Goal: Information Seeking & Learning: Learn about a topic

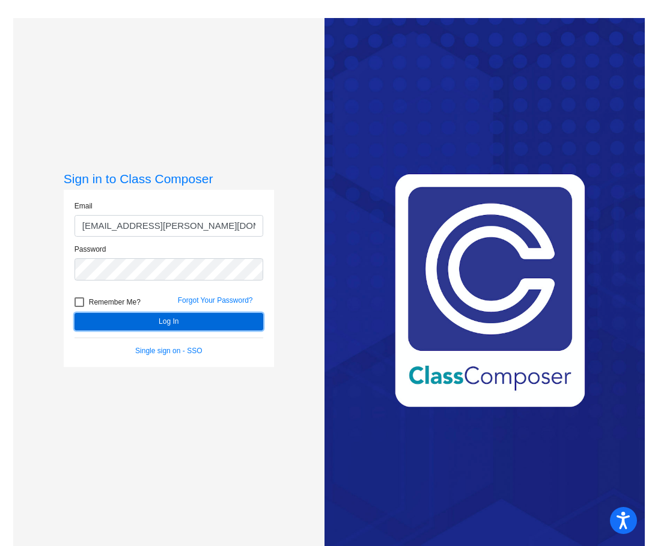
click at [131, 313] on button "Log In" at bounding box center [168, 321] width 189 height 17
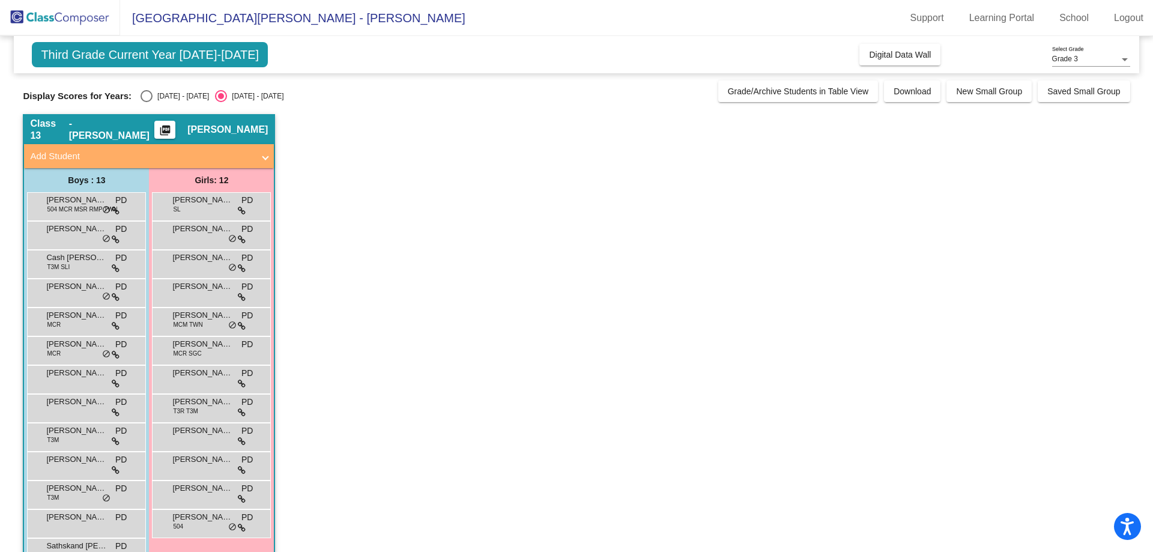
drag, startPoint x: 160, startPoint y: 85, endPoint x: 159, endPoint y: 92, distance: 7.9
click at [160, 85] on div "Display Scores for Years: 2024 - 2025 2025 - 2026 Grade/Archive Students in Tab…" at bounding box center [576, 91] width 1107 height 22
click at [159, 93] on div "[DATE] - [DATE]" at bounding box center [181, 96] width 56 height 11
click at [147, 102] on input "[DATE] - [DATE]" at bounding box center [146, 102] width 1 height 1
radio input "true"
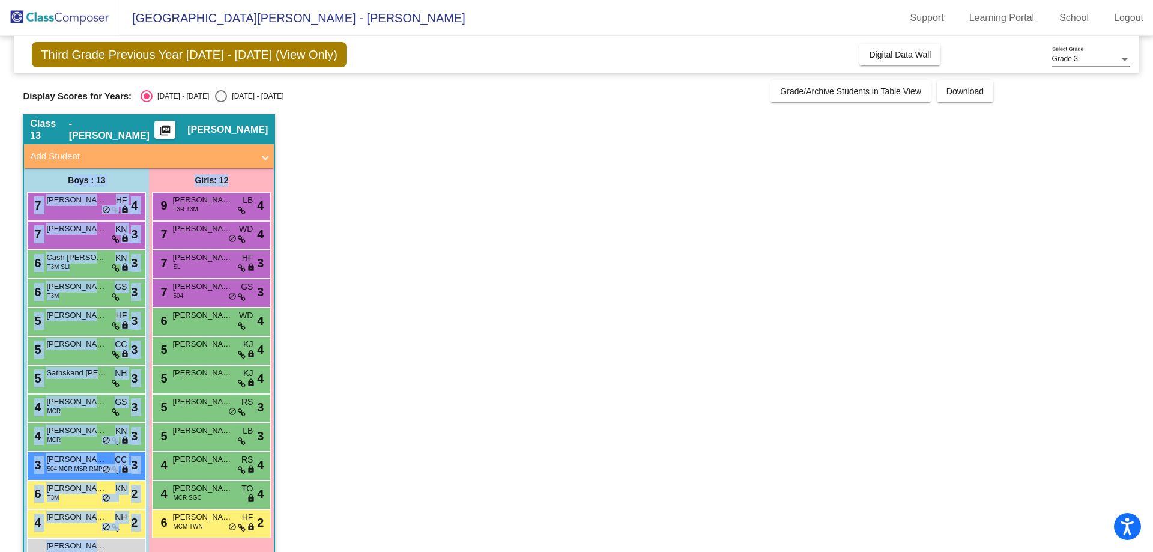
drag, startPoint x: 62, startPoint y: 187, endPoint x: 233, endPoint y: 182, distance: 170.6
click at [0, 0] on div "Boys : 13 7 Calvin Kuznicki HF lock do_not_disturb_alt 4 7 Lucas Lewis KN lock …" at bounding box center [0, 0] width 0 height 0
click at [0, 0] on div "Girls: 12" at bounding box center [0, 0] width 0 height 0
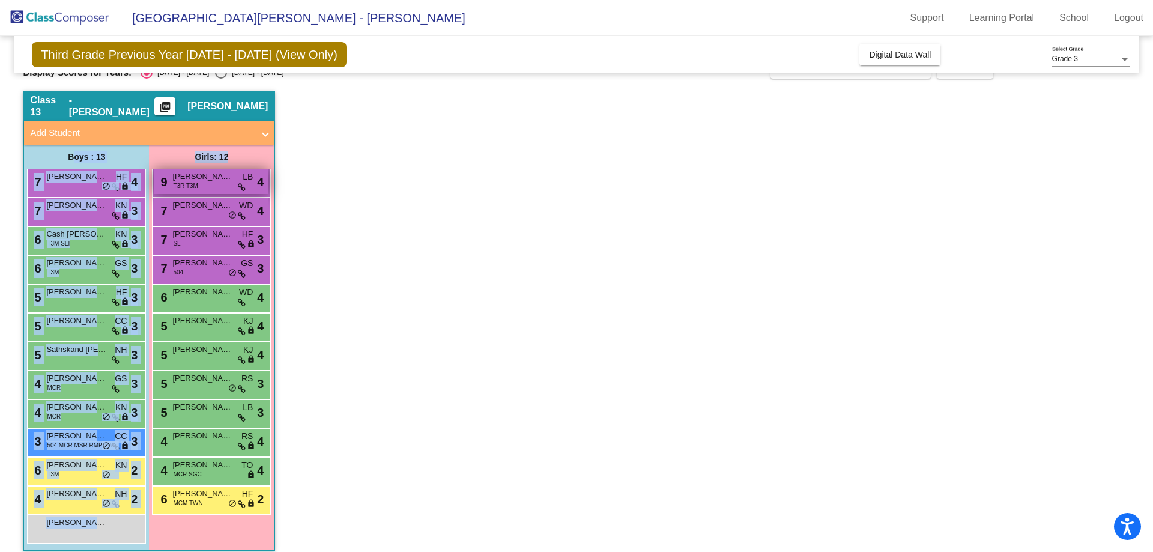
scroll to position [34, 0]
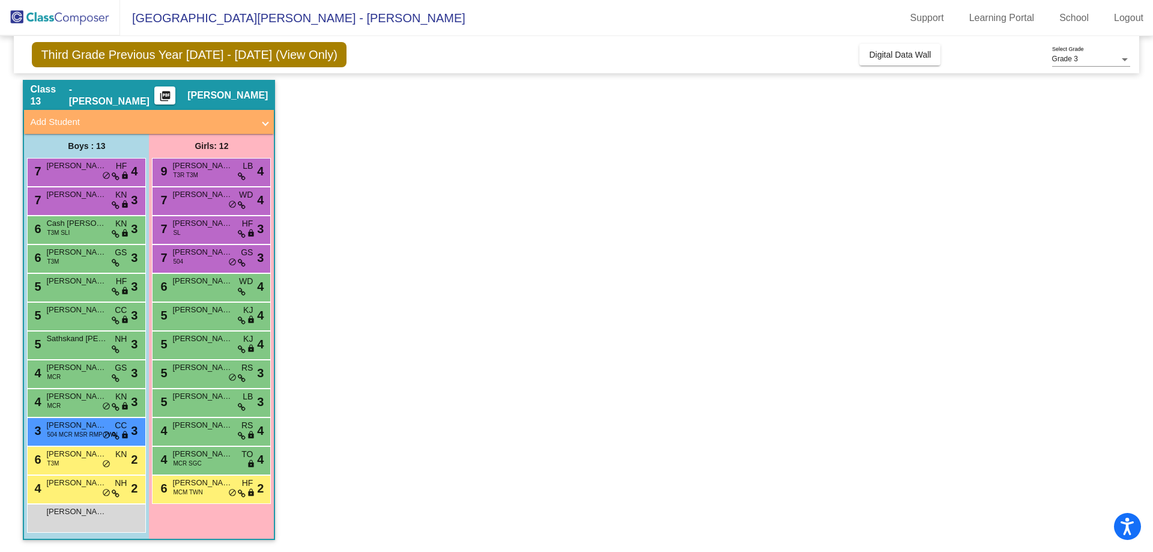
click at [316, 273] on app-classroom "Class 13 - Davis picture_as_pdf Peter Davis Add Student First Name Last Name St…" at bounding box center [576, 316] width 1107 height 472
click at [71, 497] on div "4 Cohen Scott NH lock do_not_disturb_alt 2" at bounding box center [85, 488] width 115 height 25
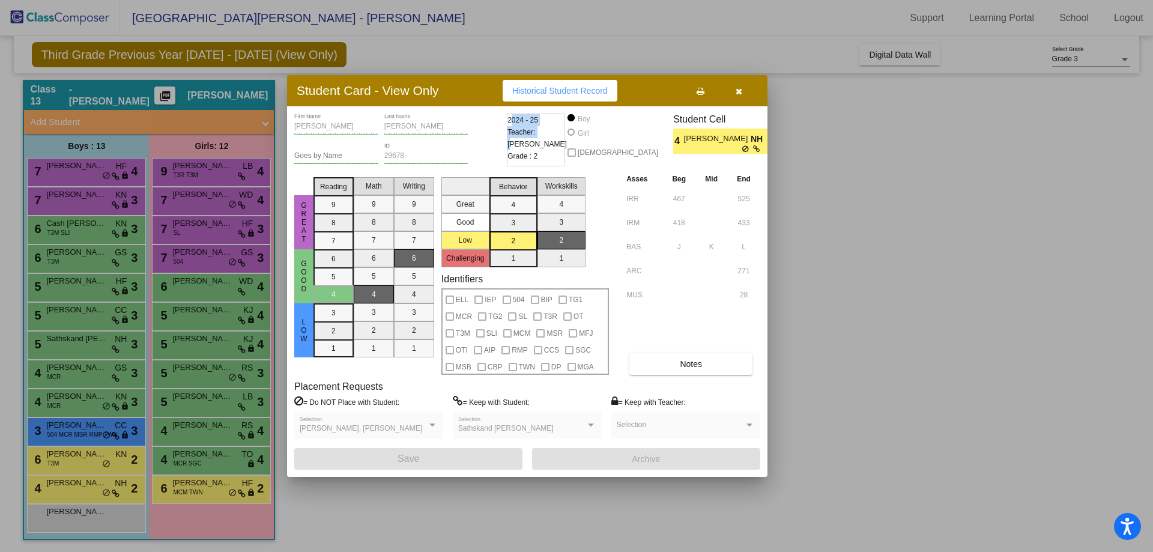
drag, startPoint x: 542, startPoint y: 138, endPoint x: 513, endPoint y: 121, distance: 33.7
click at [513, 121] on div "2024 - 25 Teacher: Noah Harper Grade : 2" at bounding box center [536, 140] width 58 height 53
click at [513, 121] on span "2024 - 25" at bounding box center [522, 120] width 31 height 12
drag, startPoint x: 513, startPoint y: 121, endPoint x: 545, endPoint y: 155, distance: 47.2
click at [545, 155] on div "2024 - 25 Teacher: Noah Harper Grade : 2" at bounding box center [536, 140] width 58 height 53
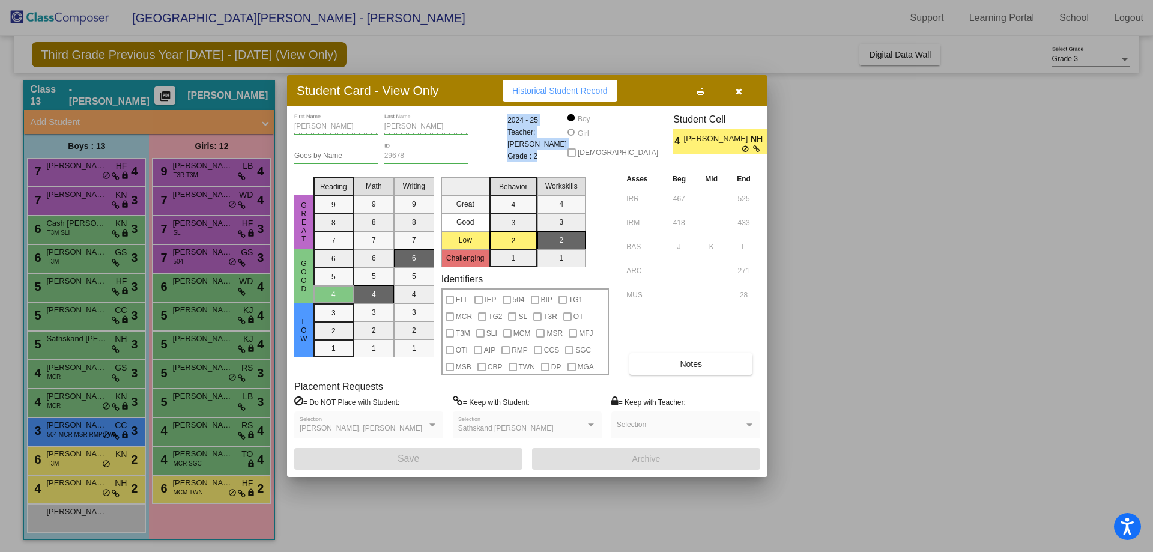
click at [545, 154] on div "2024 - 25 Teacher: Noah Harper Grade : 2" at bounding box center [536, 140] width 58 height 53
click at [648, 134] on div "Cohen Scott NH" at bounding box center [725, 138] width 83 height 16
click at [648, 150] on icon at bounding box center [746, 148] width 8 height 7
click at [648, 148] on icon at bounding box center [757, 148] width 8 height 7
click at [648, 372] on button "Notes" at bounding box center [690, 364] width 123 height 22
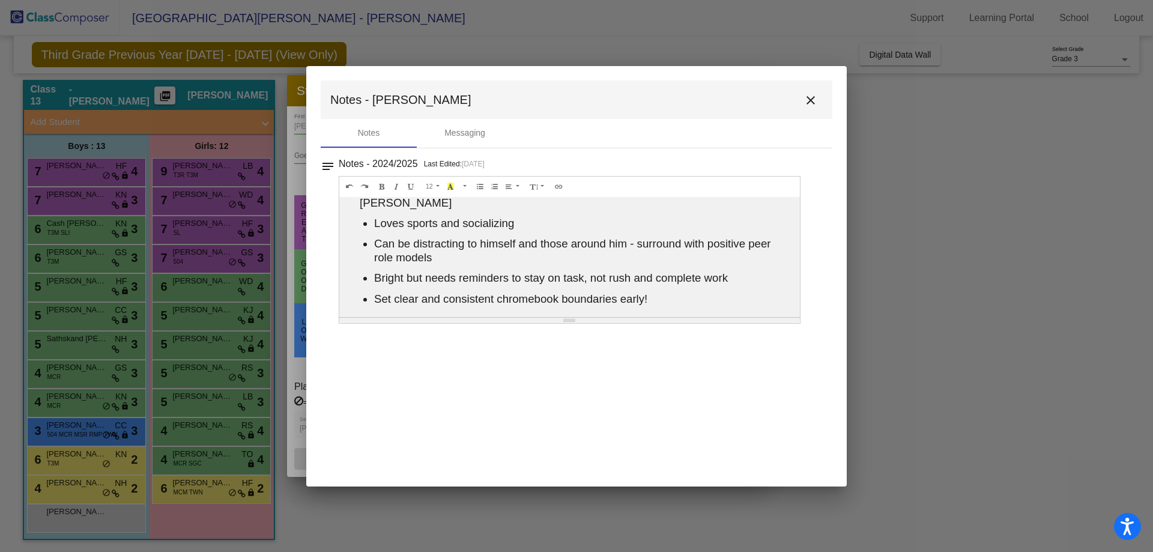
scroll to position [8, 0]
click at [648, 101] on mat-icon "close" at bounding box center [811, 100] width 14 height 14
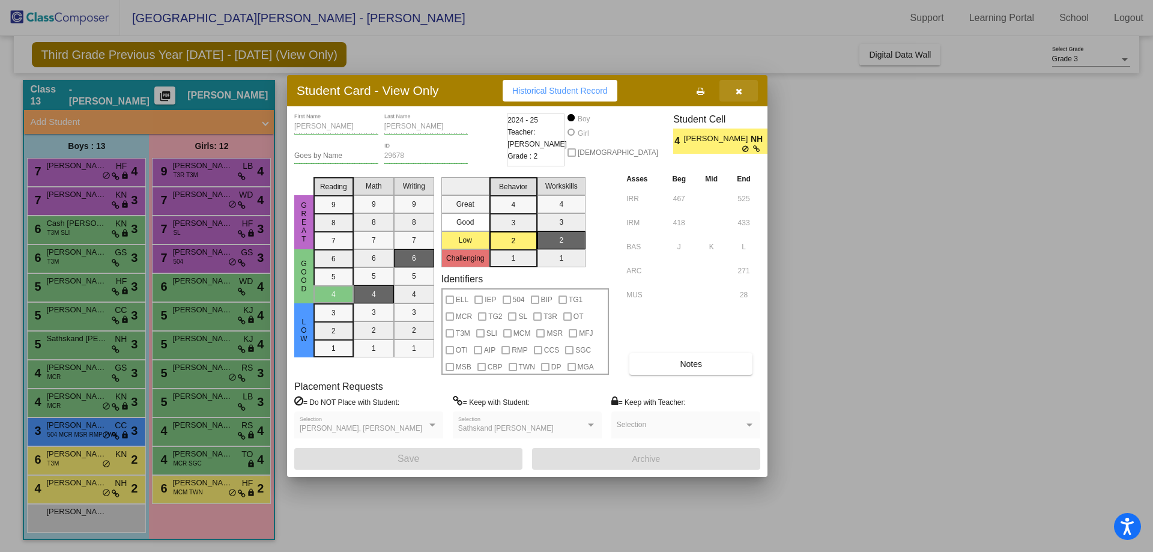
click at [648, 92] on button "button" at bounding box center [738, 91] width 38 height 22
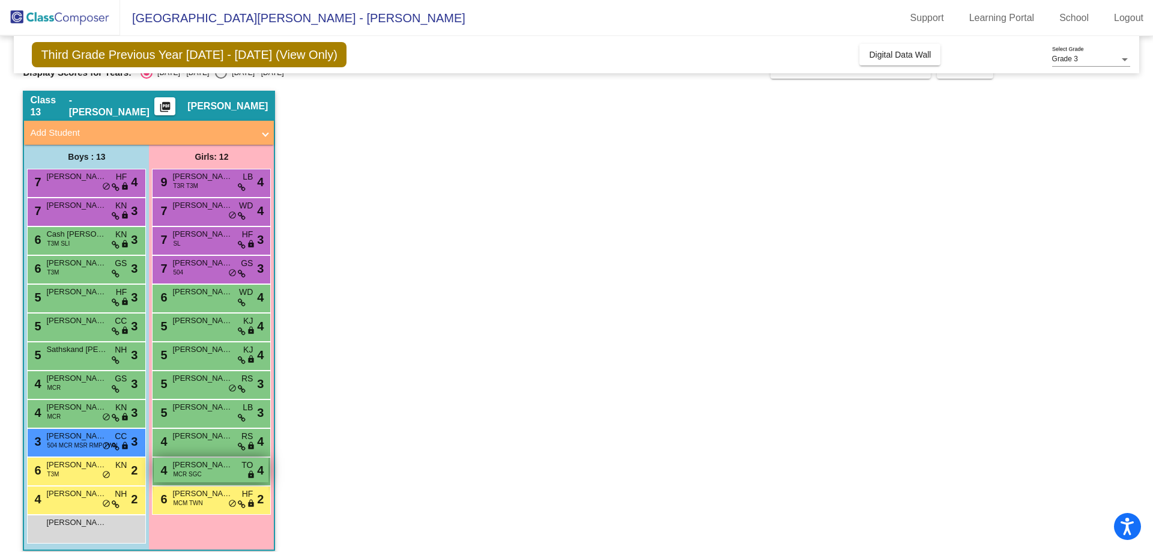
scroll to position [34, 0]
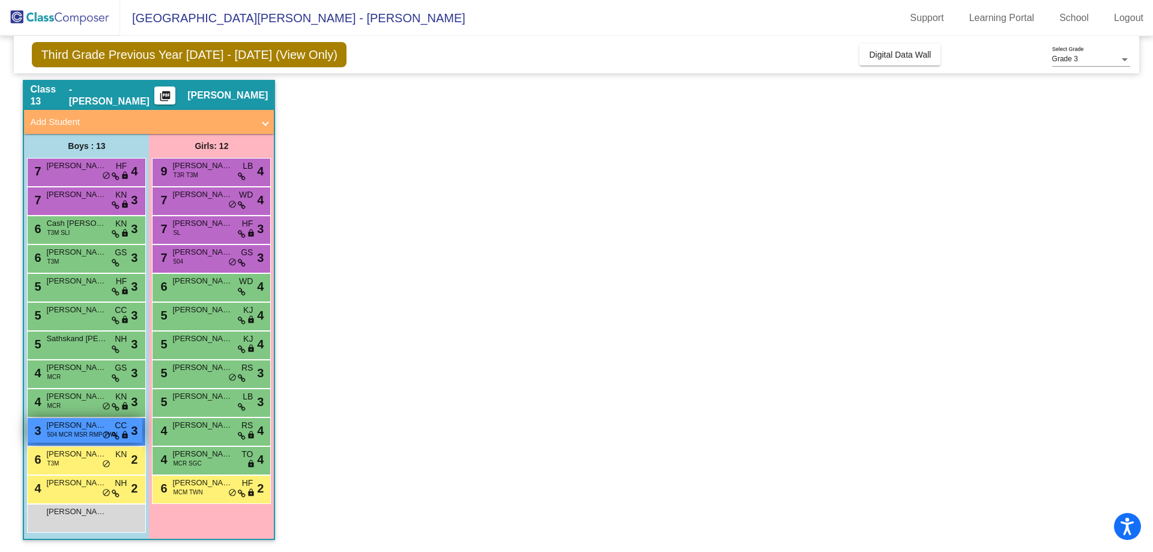
click at [95, 432] on span "504 MCR MSR RMP TWN" at bounding box center [82, 434] width 70 height 9
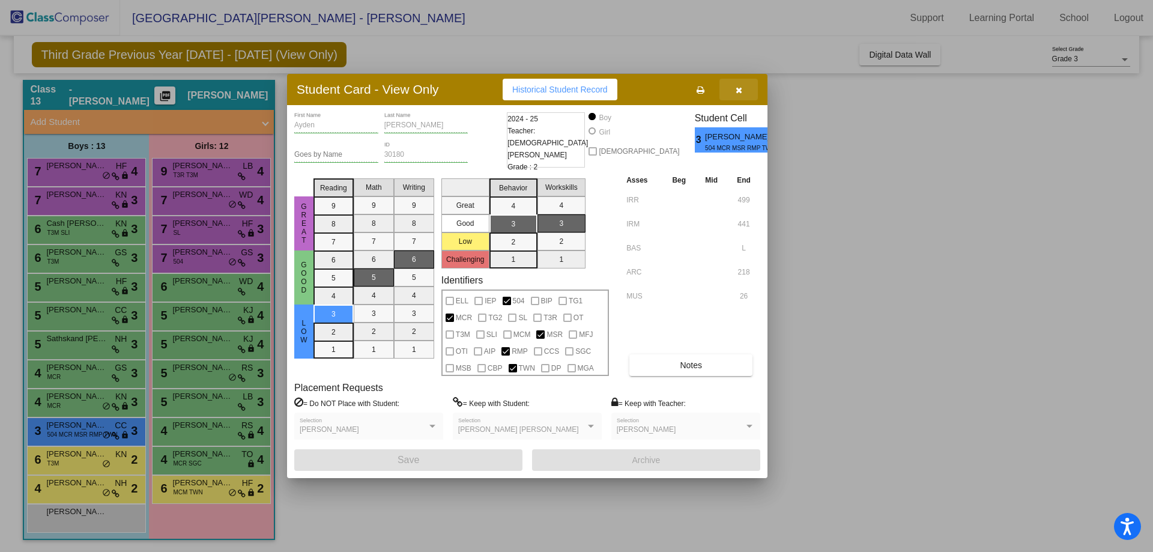
click at [648, 89] on icon "button" at bounding box center [739, 90] width 7 height 8
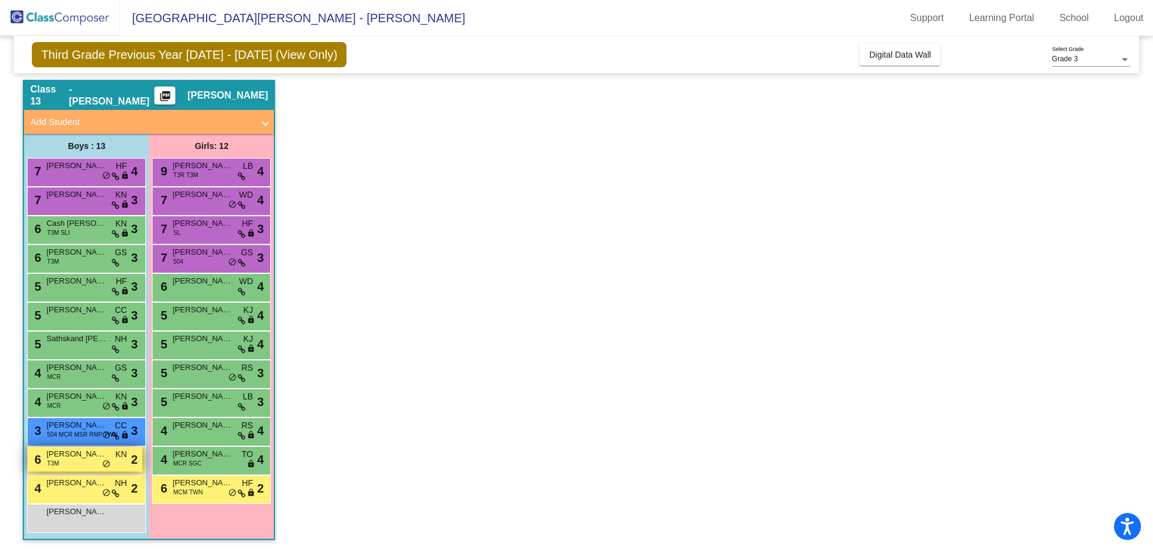
click at [63, 459] on span "[PERSON_NAME]" at bounding box center [76, 454] width 60 height 12
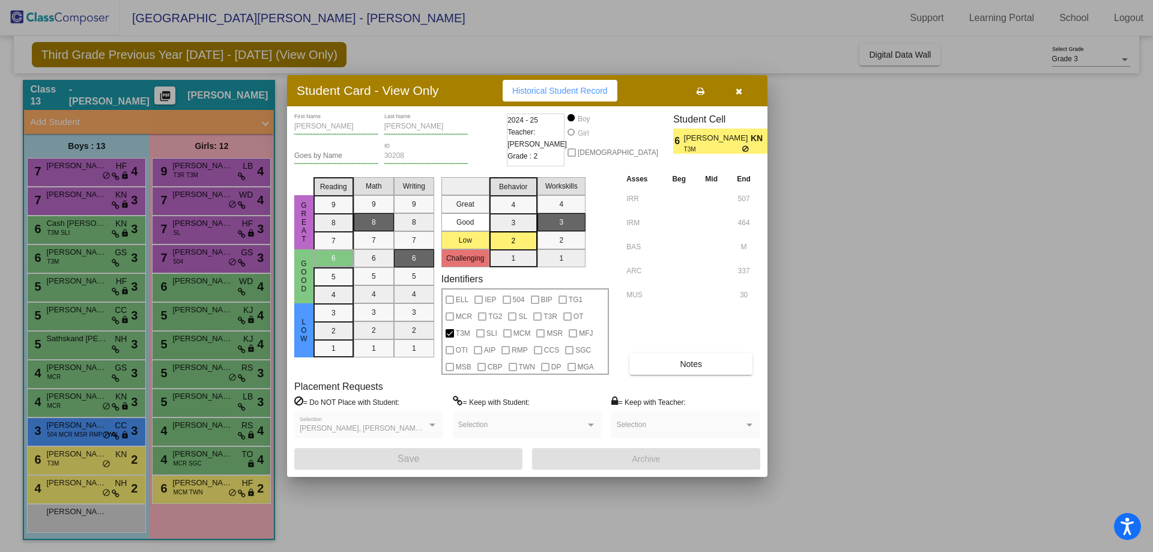
click at [62, 479] on div at bounding box center [576, 276] width 1153 height 552
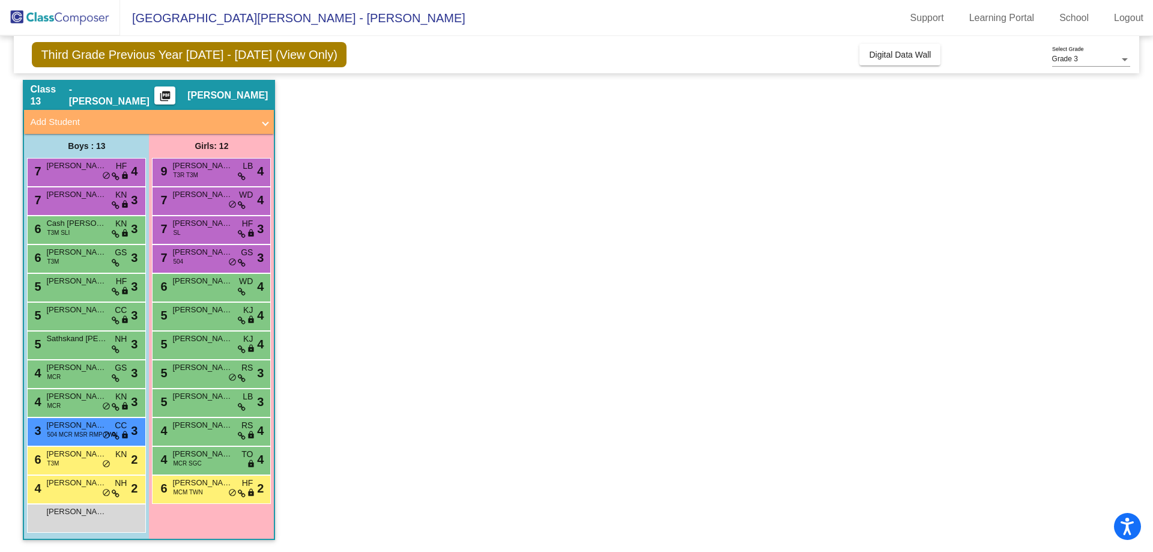
click at [62, 479] on span "[PERSON_NAME]" at bounding box center [76, 483] width 60 height 12
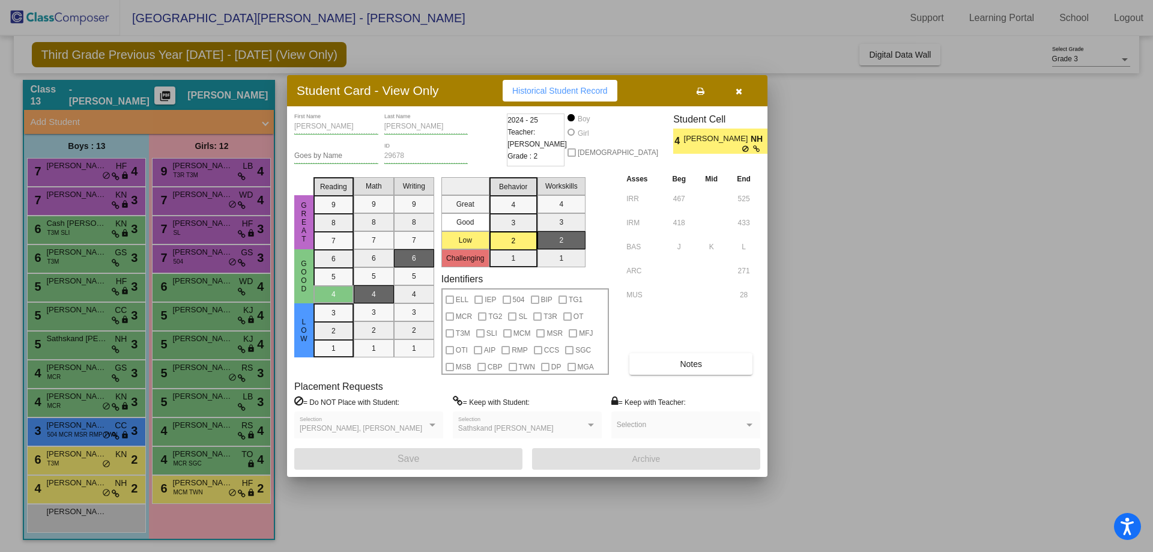
click at [182, 478] on div at bounding box center [576, 276] width 1153 height 552
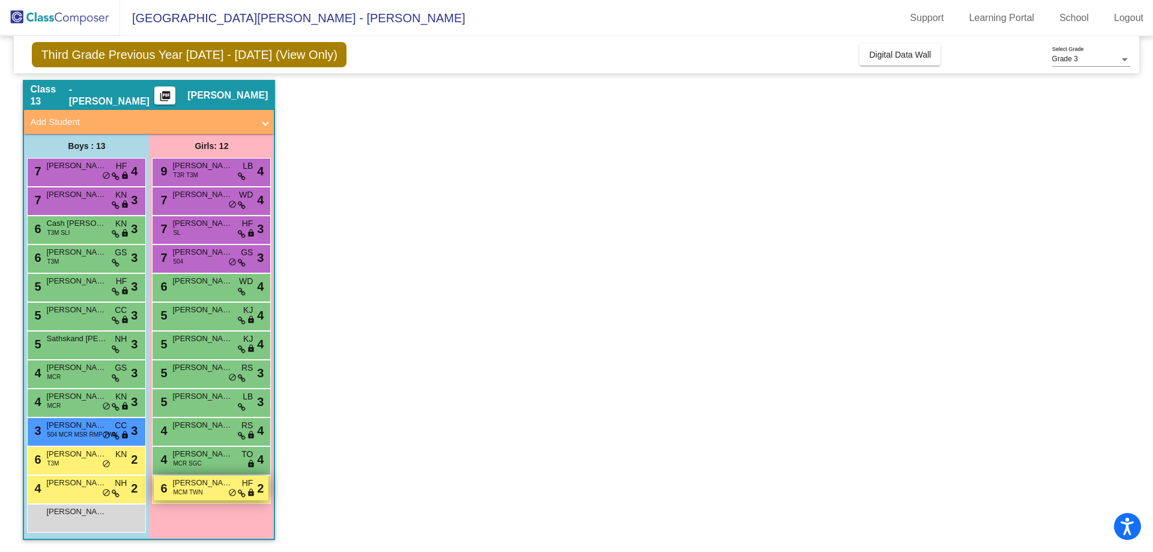
click at [182, 482] on span "[PERSON_NAME]" at bounding box center [202, 483] width 60 height 12
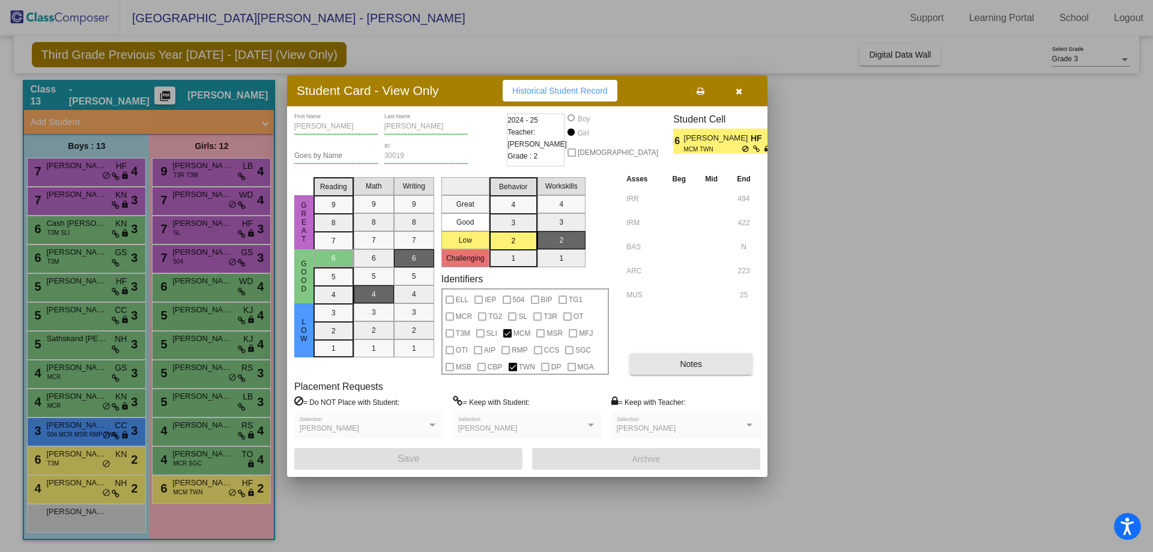
click at [648, 376] on div "Ella First Name O'Donnell Last Name Goes by Name 30019 ID 2024 - 25 Teacher: He…" at bounding box center [527, 292] width 466 height 356
click at [648, 360] on span "Notes" at bounding box center [691, 364] width 22 height 10
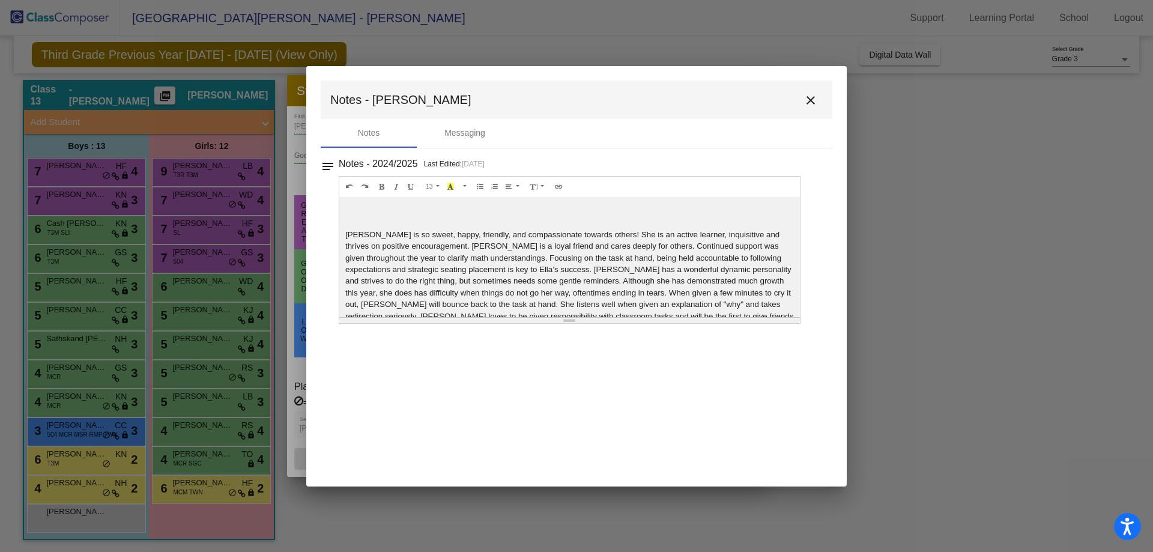
drag, startPoint x: 359, startPoint y: 237, endPoint x: 729, endPoint y: 289, distance: 373.6
click at [648, 289] on span "Ella is so sweet, happy, friendly, and compassionate towards others! She is an …" at bounding box center [569, 281] width 448 height 102
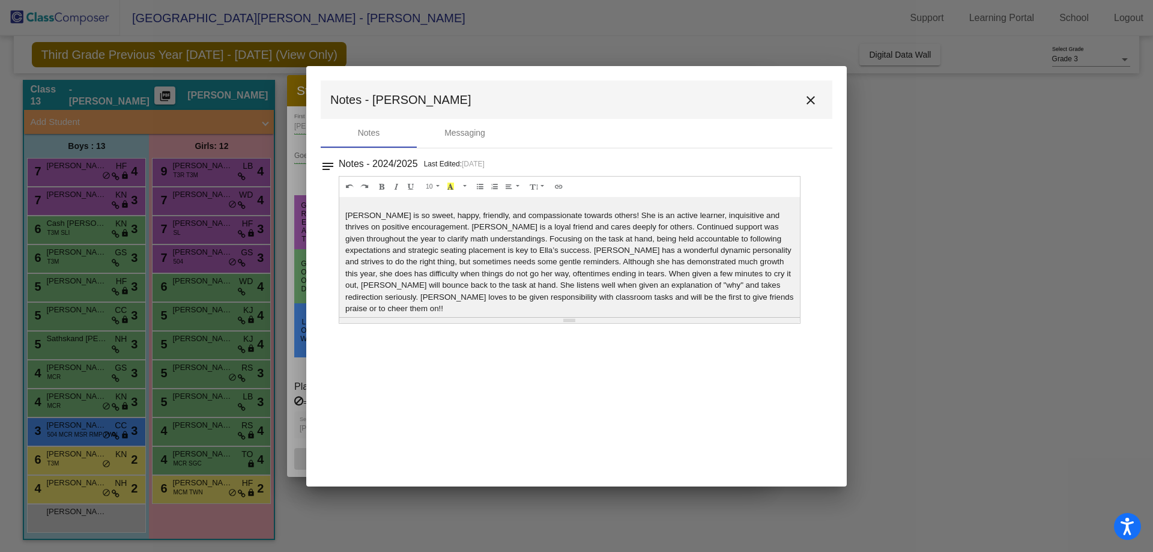
scroll to position [30, 0]
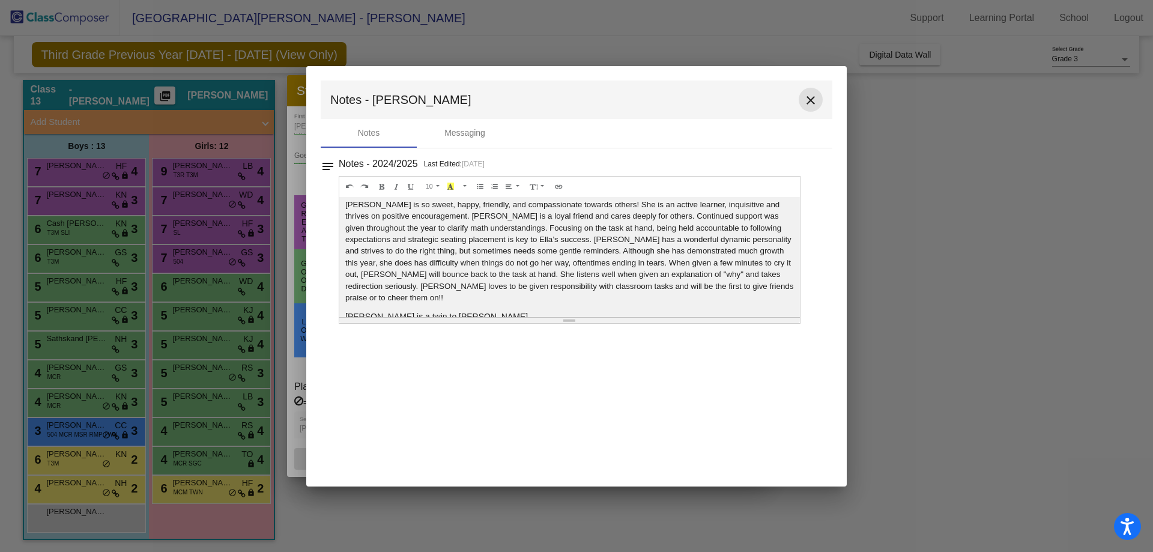
click at [648, 102] on mat-icon "close" at bounding box center [811, 100] width 14 height 14
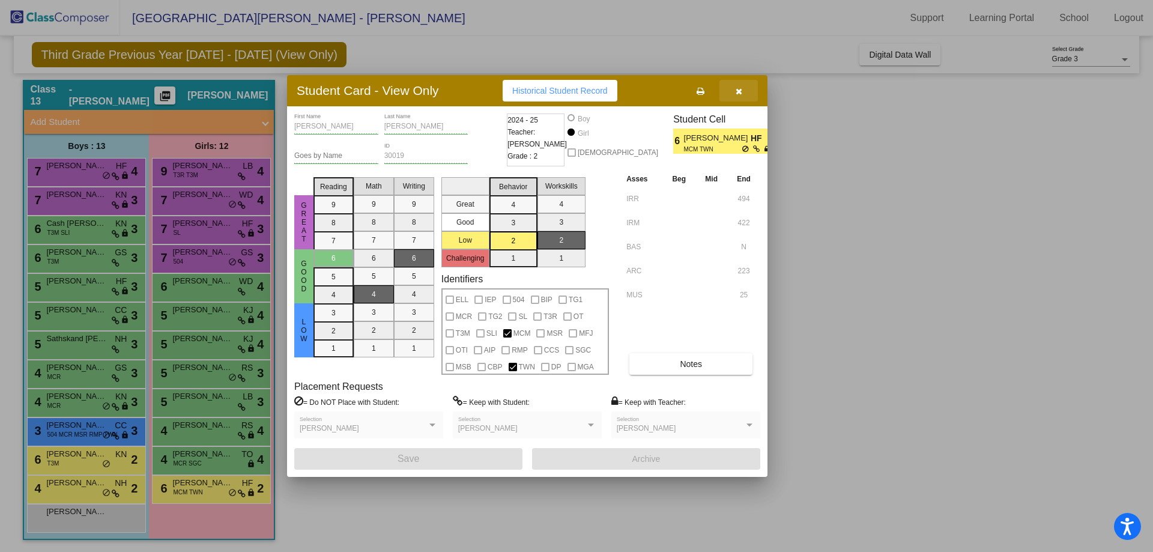
click at [648, 87] on button "button" at bounding box center [738, 91] width 38 height 22
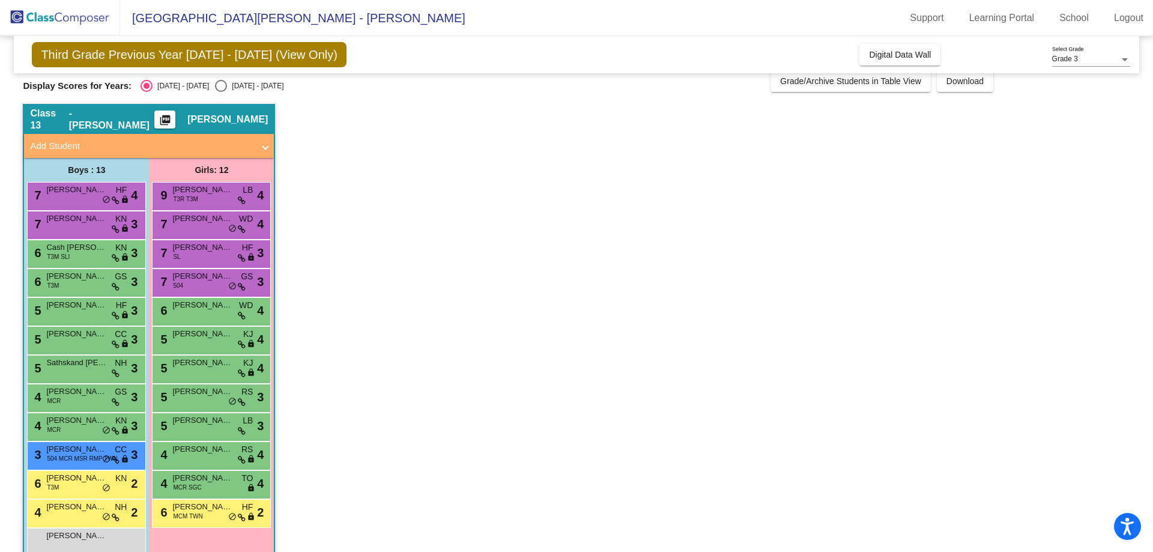
scroll to position [0, 0]
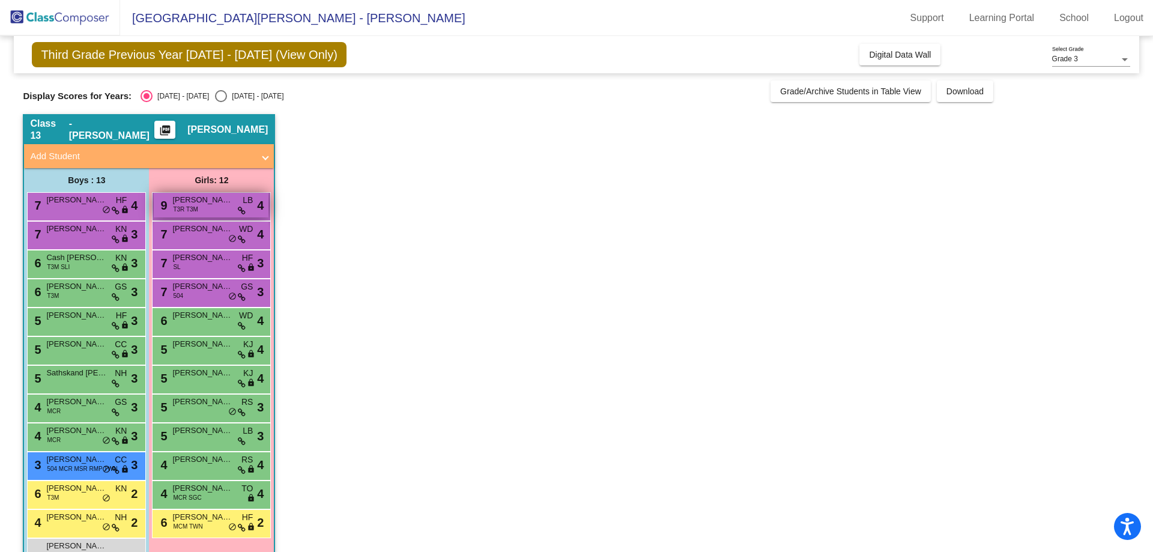
click at [175, 194] on span "[PERSON_NAME]" at bounding box center [202, 200] width 60 height 12
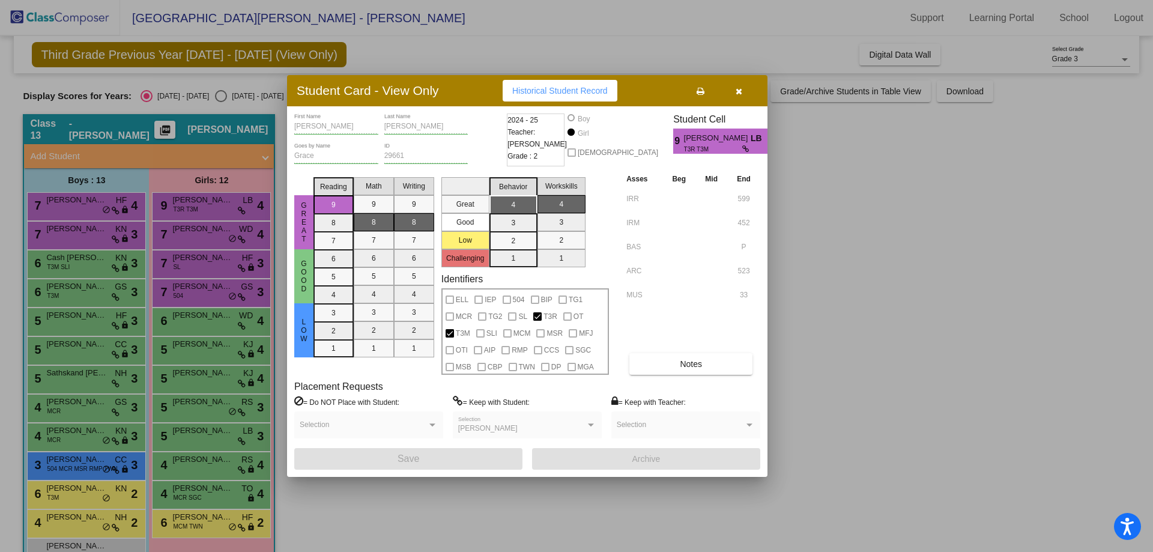
drag, startPoint x: 175, startPoint y: 194, endPoint x: 804, endPoint y: 236, distance: 630.2
click at [648, 236] on div at bounding box center [576, 276] width 1153 height 552
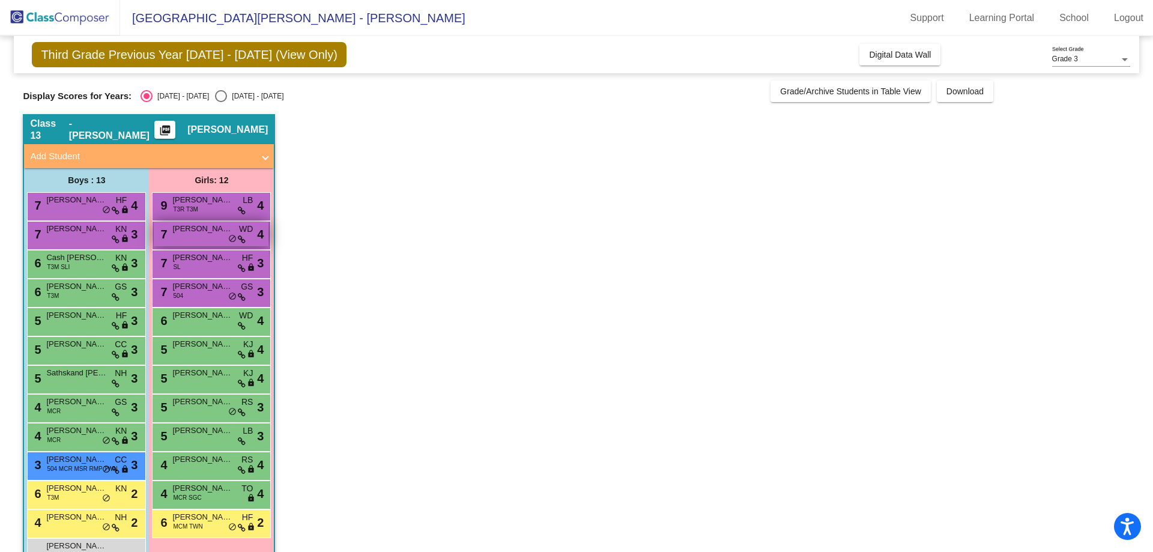
click at [168, 229] on div "7 Caroline Guglielmi WD lock do_not_disturb_alt 4" at bounding box center [211, 234] width 115 height 25
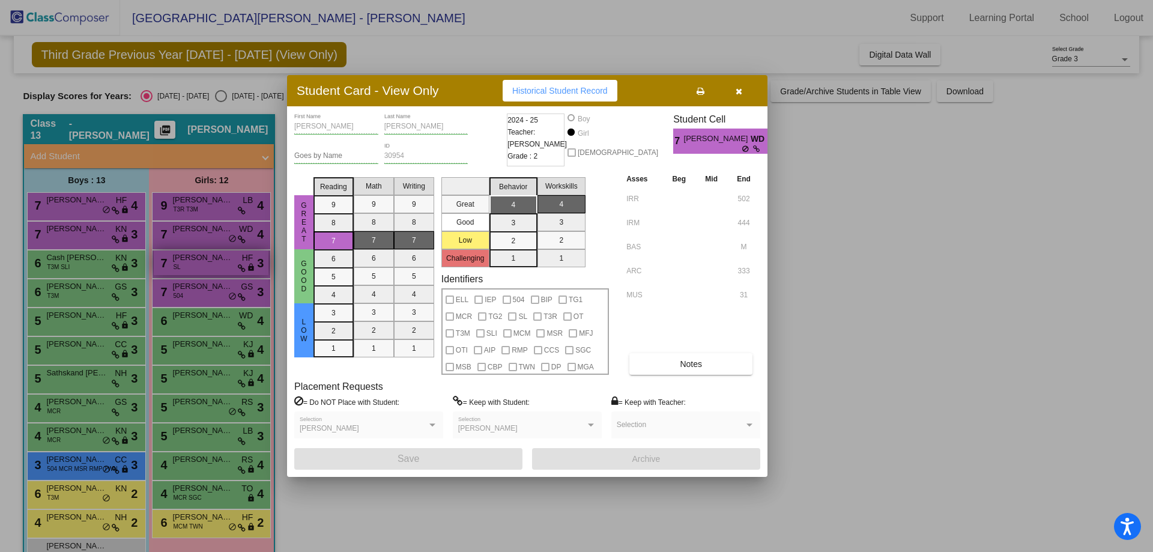
click at [172, 250] on div at bounding box center [576, 276] width 1153 height 552
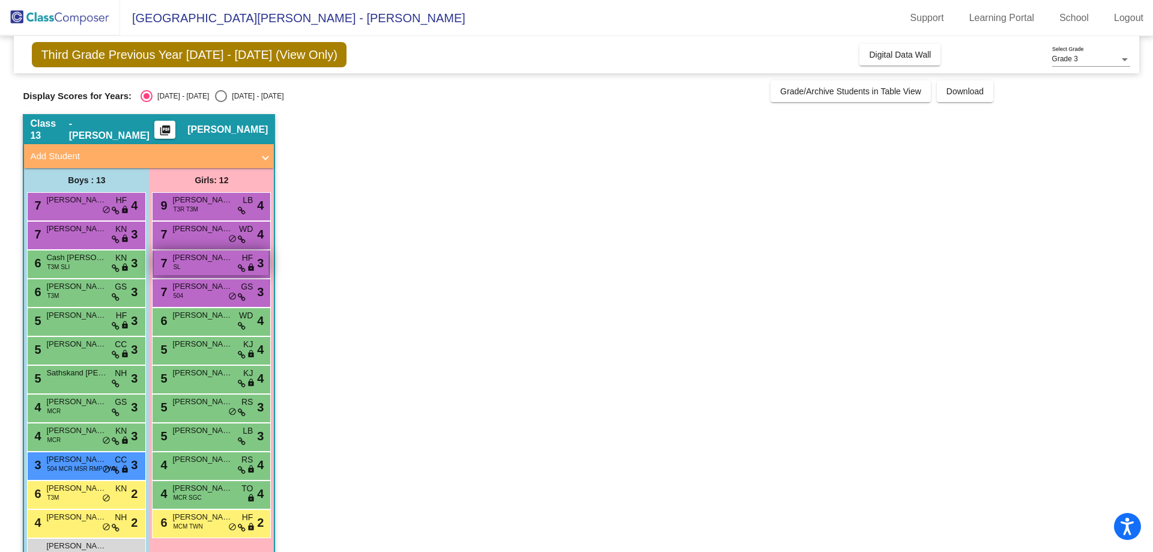
click at [178, 259] on span "[PERSON_NAME]" at bounding box center [202, 258] width 60 height 12
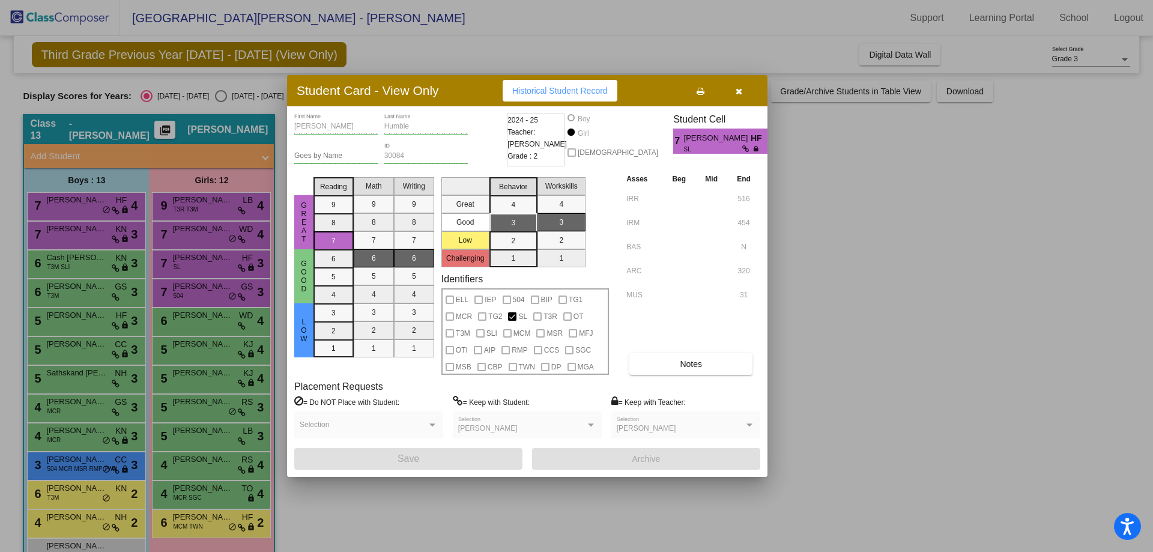
click at [183, 290] on div at bounding box center [576, 276] width 1153 height 552
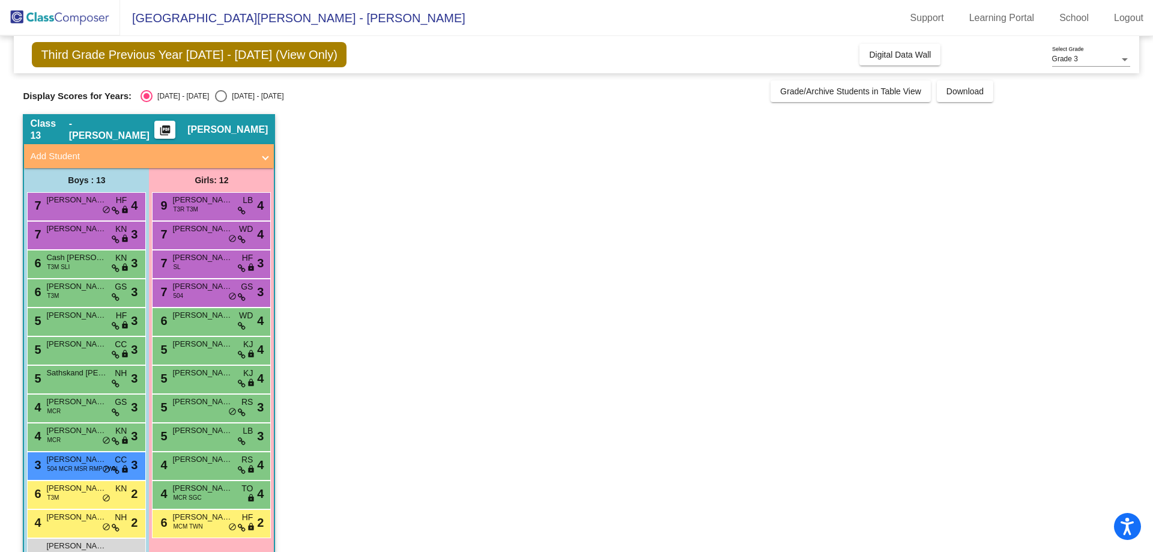
click at [183, 290] on span "[PERSON_NAME]" at bounding box center [202, 286] width 60 height 12
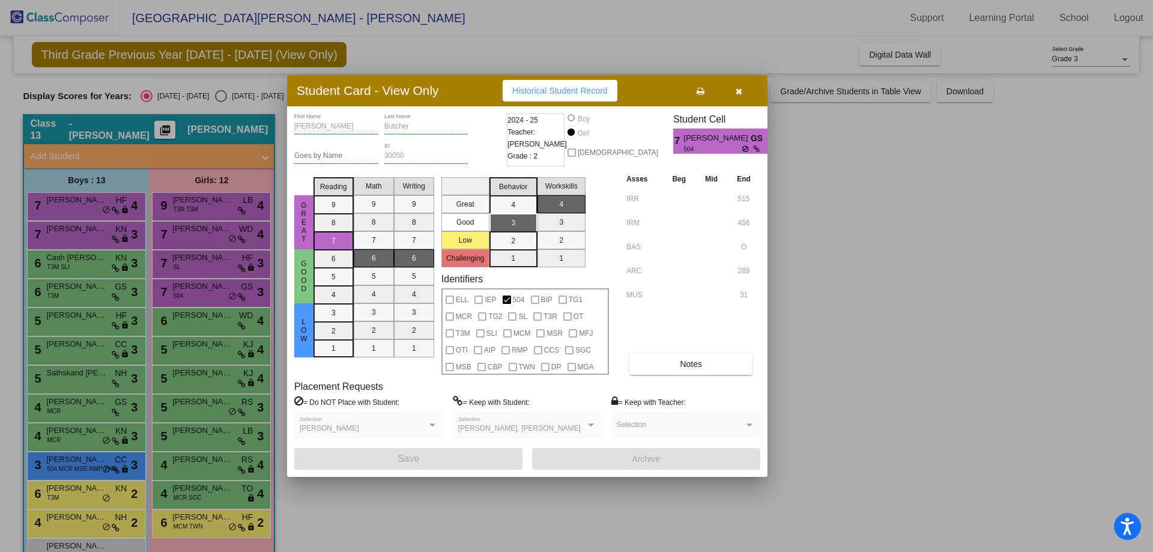
click at [179, 311] on div at bounding box center [576, 276] width 1153 height 552
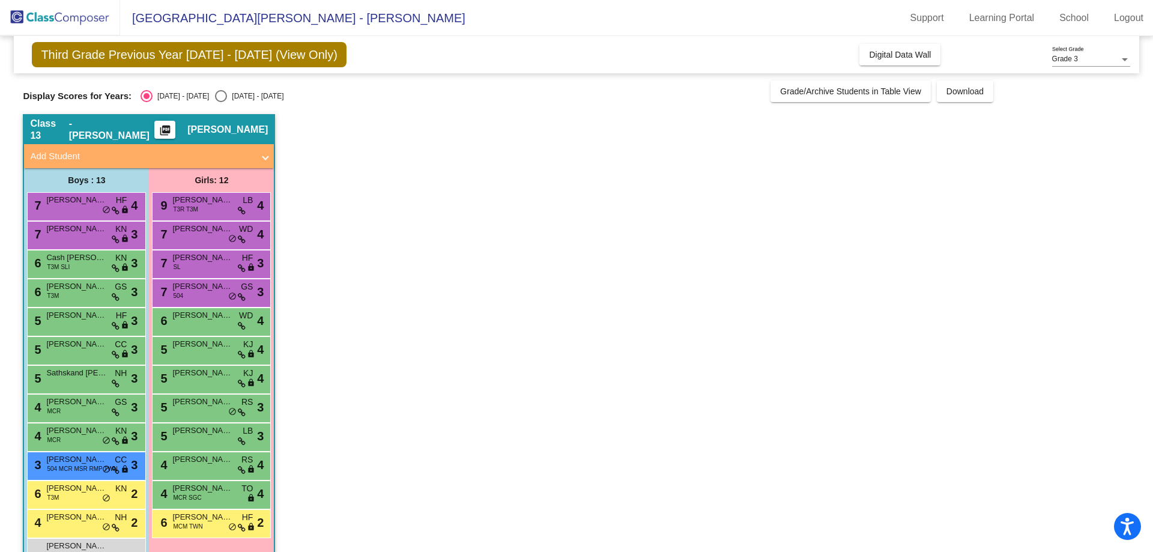
click at [179, 311] on span "[PERSON_NAME]" at bounding box center [202, 315] width 60 height 12
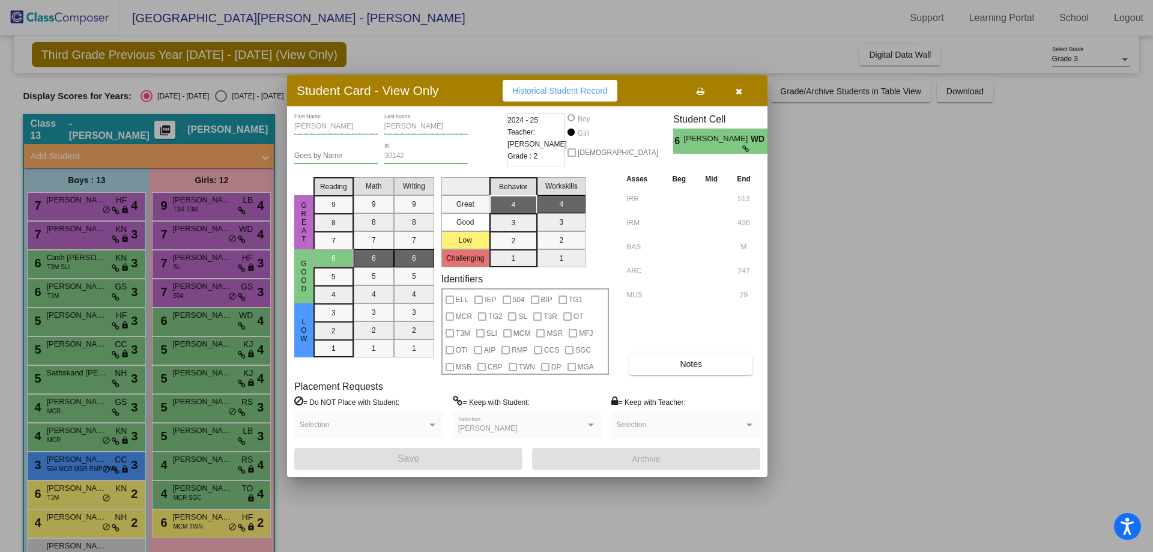
click at [182, 345] on div at bounding box center [576, 276] width 1153 height 552
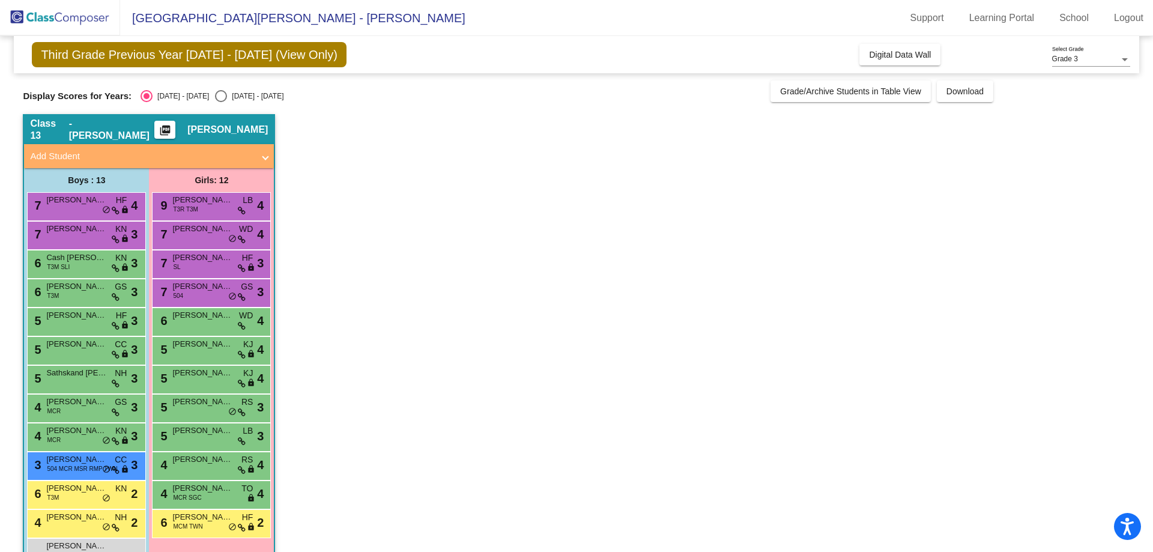
click at [182, 345] on span "[PERSON_NAME]" at bounding box center [202, 344] width 60 height 12
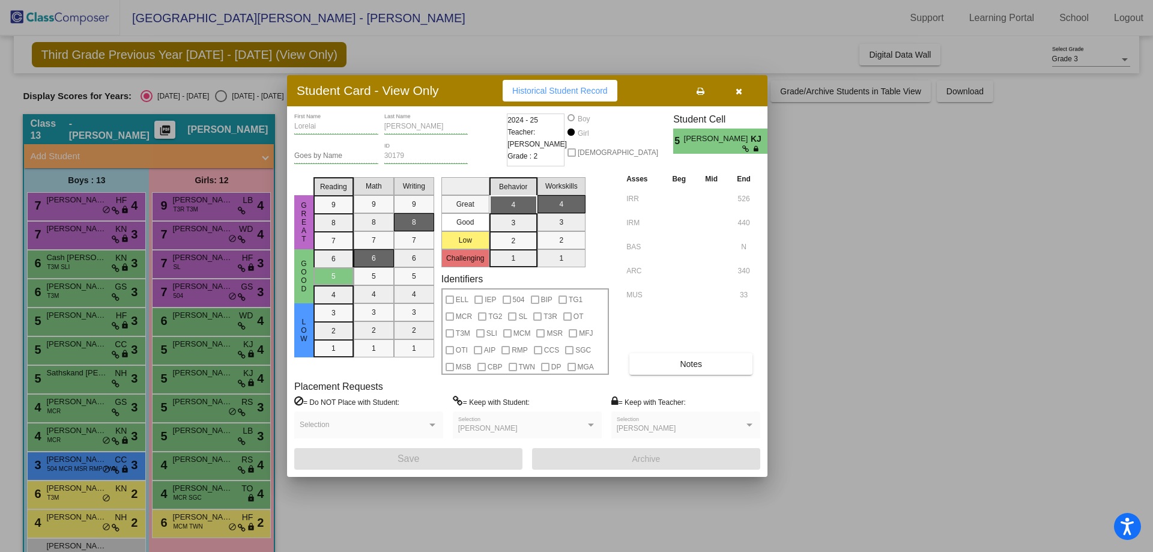
click at [182, 371] on div at bounding box center [576, 276] width 1153 height 552
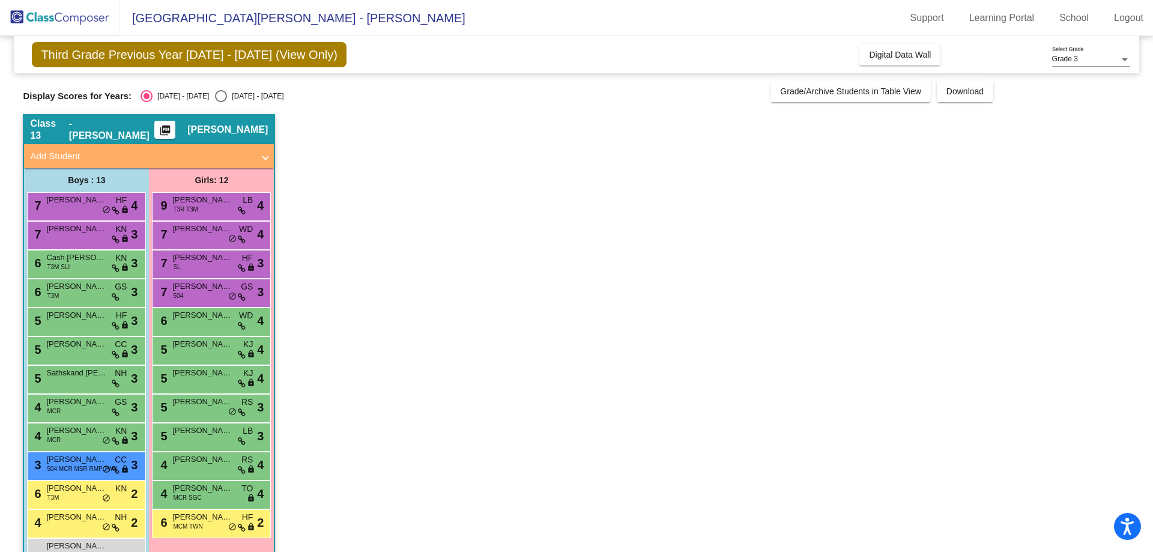
click at [182, 371] on span "[PERSON_NAME]" at bounding box center [202, 373] width 60 height 12
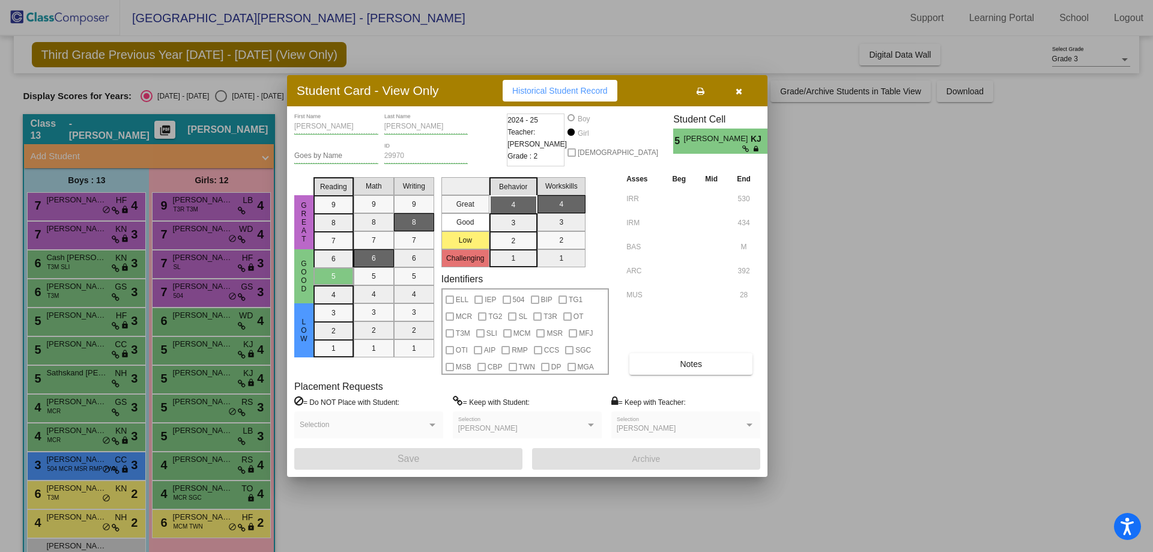
click at [187, 408] on div at bounding box center [576, 276] width 1153 height 552
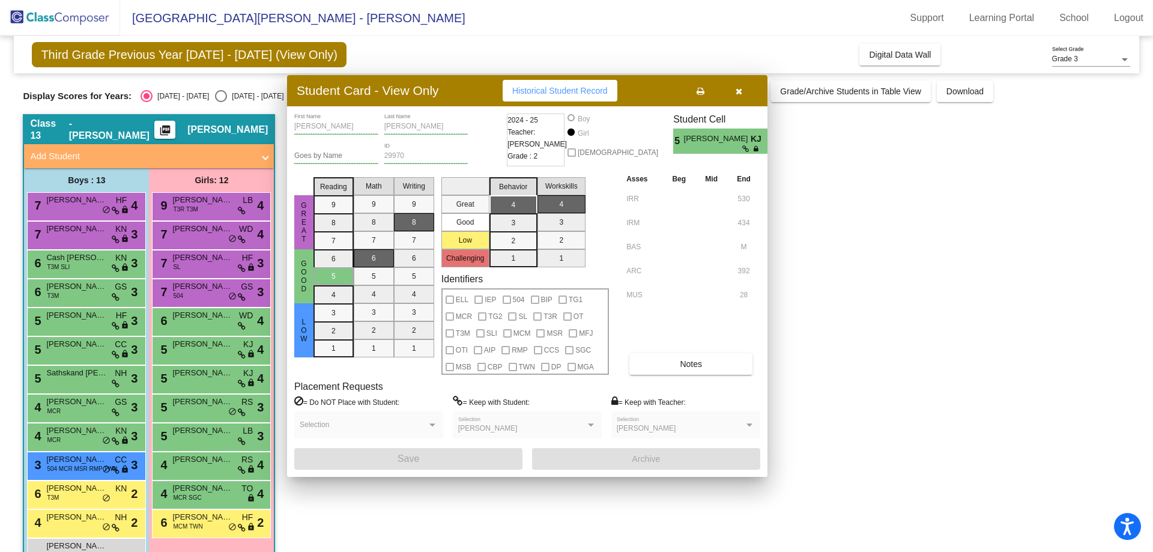
click at [187, 408] on div "5 Davis Frecker RS lock do_not_disturb_alt 3" at bounding box center [211, 407] width 115 height 25
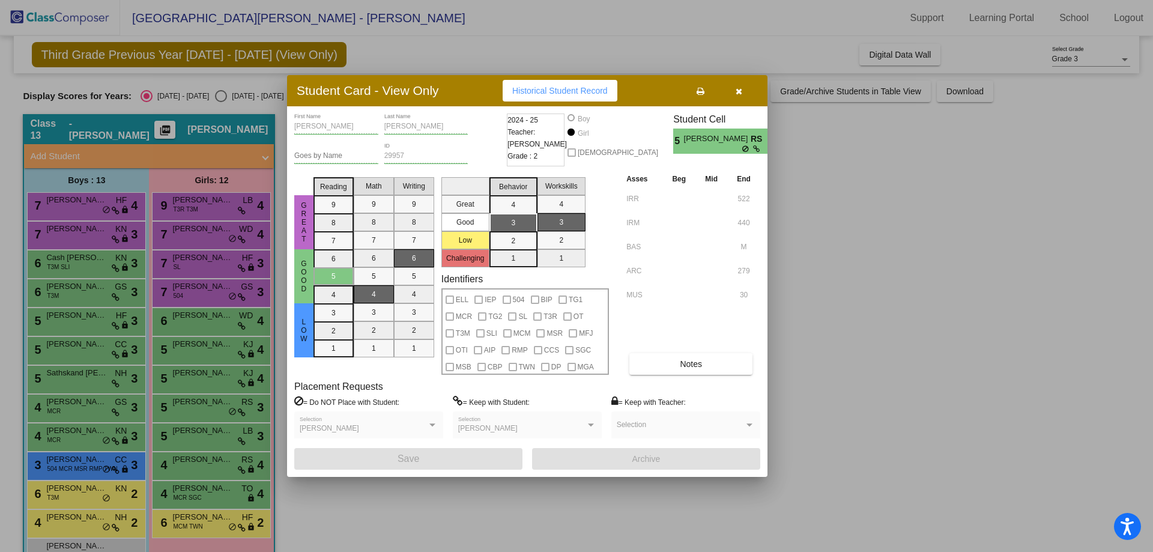
click at [188, 430] on div at bounding box center [576, 276] width 1153 height 552
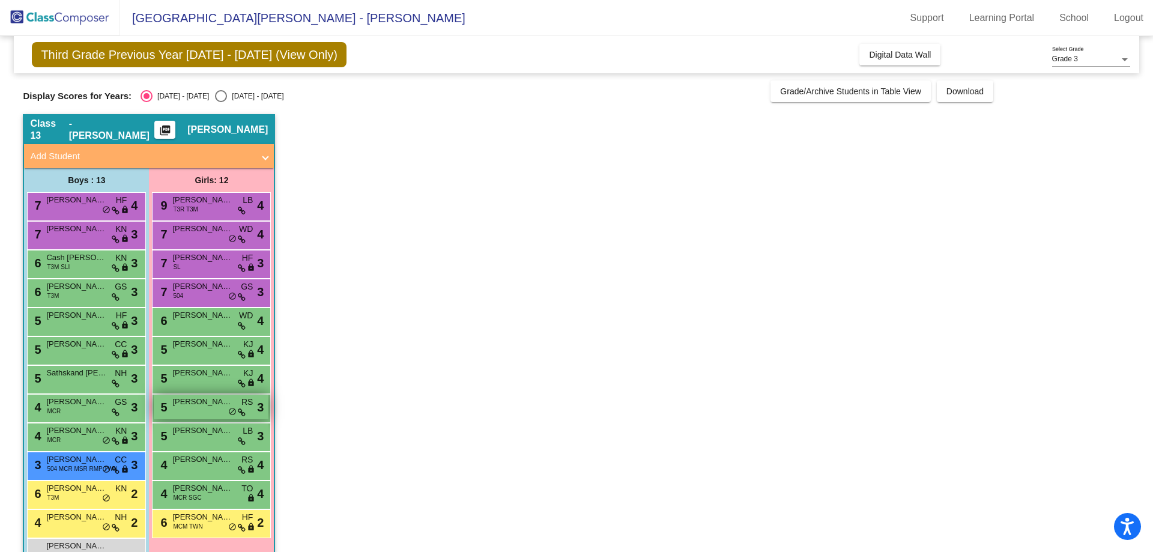
click at [196, 411] on div "5 Davis Frecker RS lock do_not_disturb_alt 3" at bounding box center [211, 407] width 115 height 25
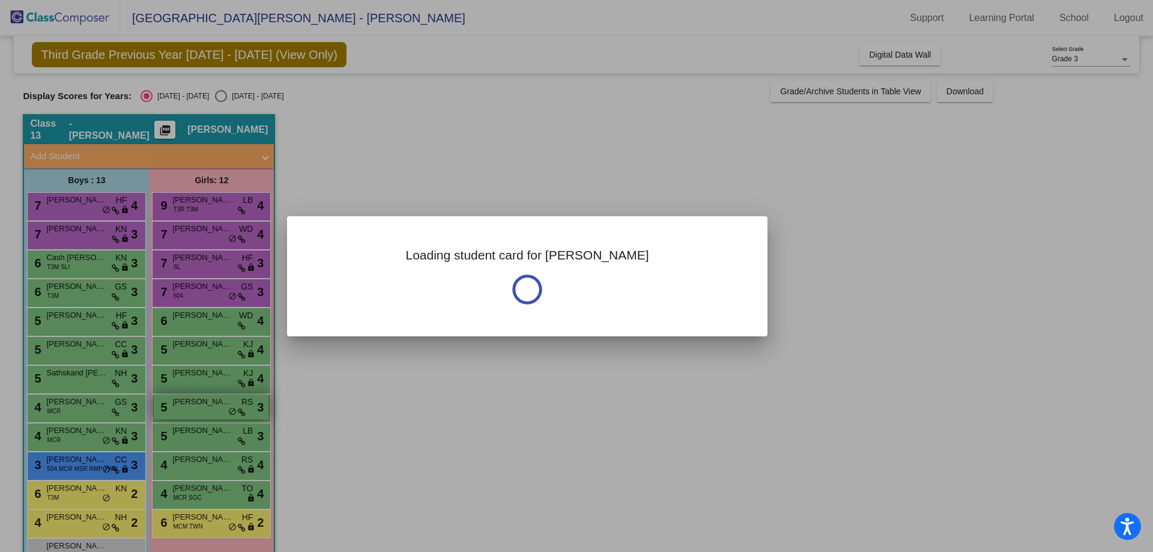
click at [196, 411] on div at bounding box center [576, 276] width 1153 height 552
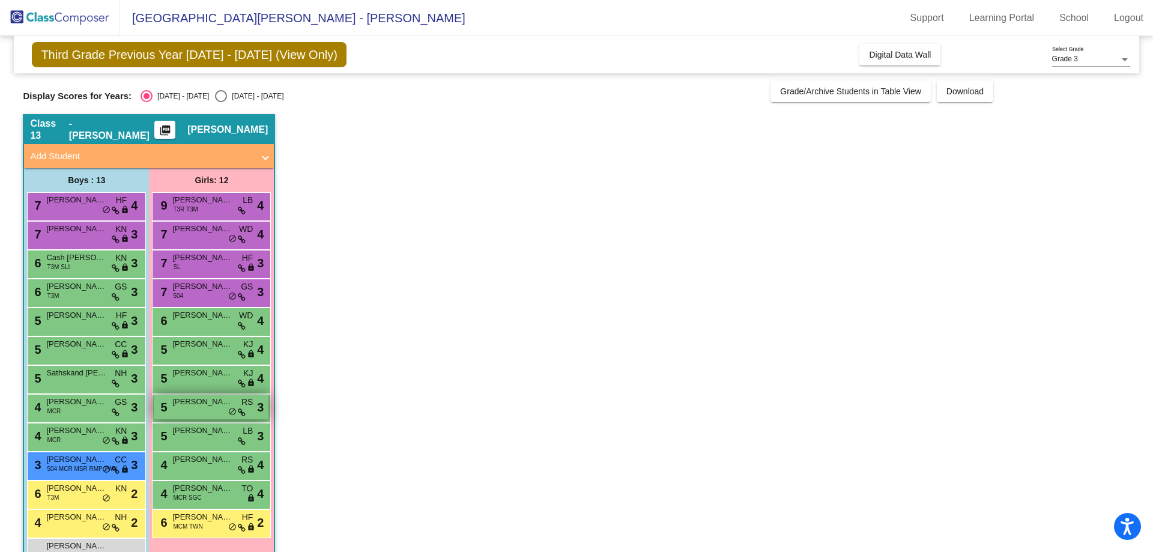
click at [196, 411] on div "5 Davis Frecker RS lock do_not_disturb_alt 3" at bounding box center [211, 407] width 115 height 25
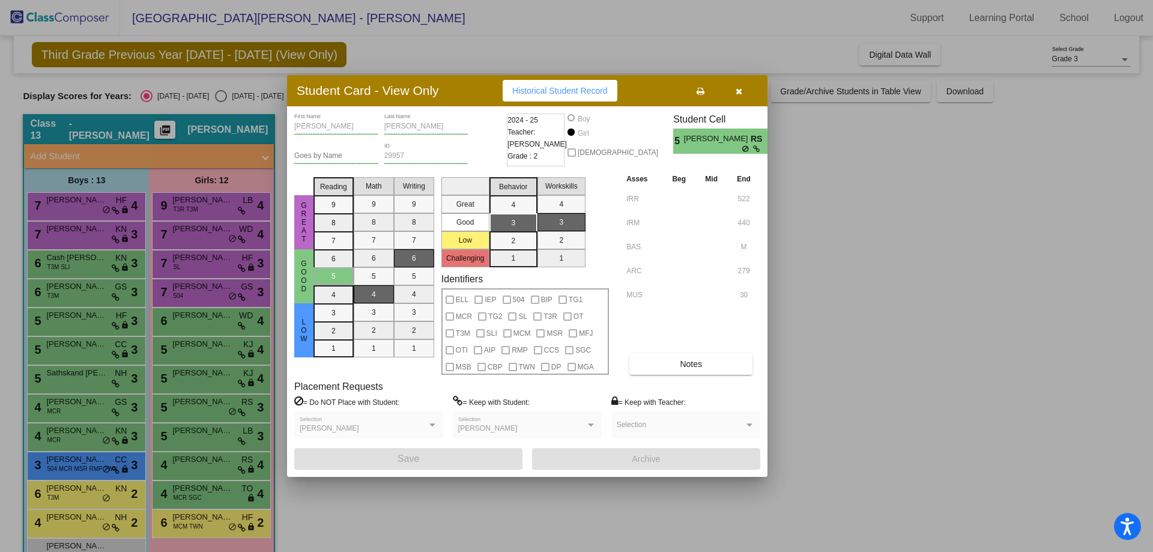
click at [200, 410] on div at bounding box center [576, 276] width 1153 height 552
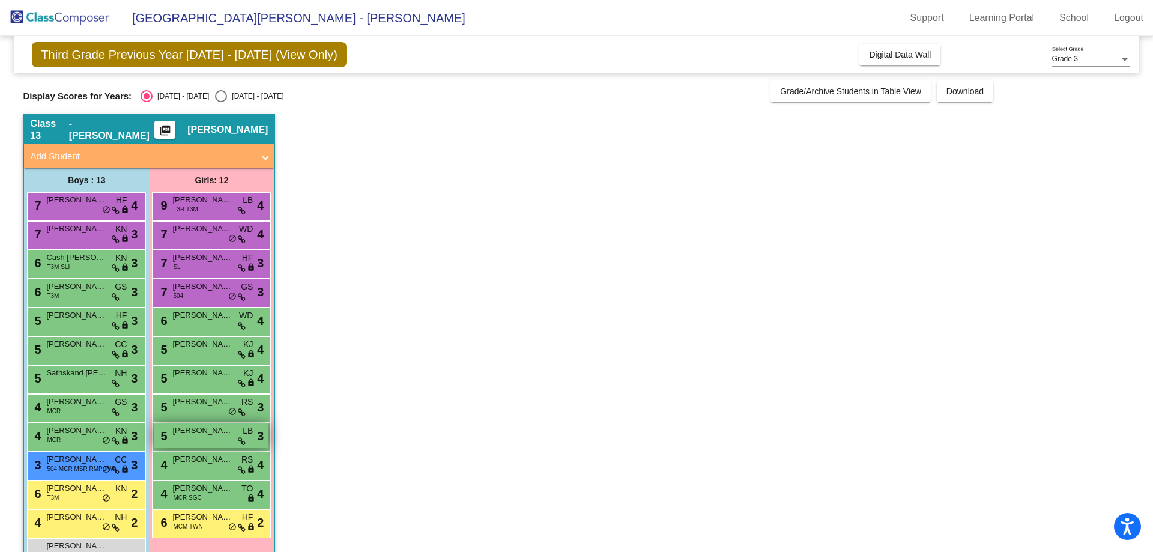
click at [197, 429] on span "[PERSON_NAME]" at bounding box center [202, 431] width 60 height 12
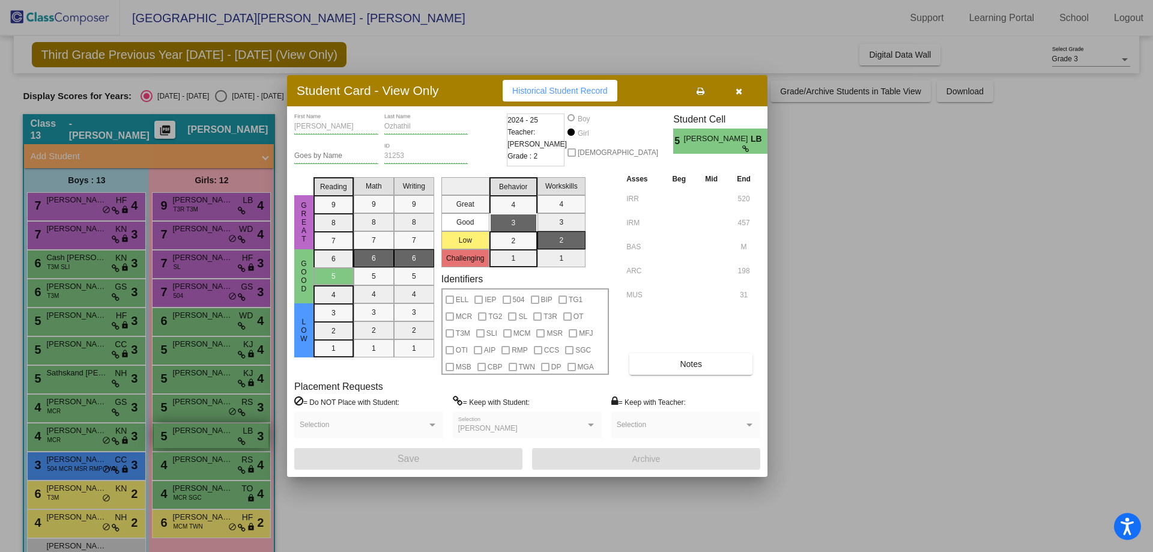
click at [197, 429] on div at bounding box center [576, 276] width 1153 height 552
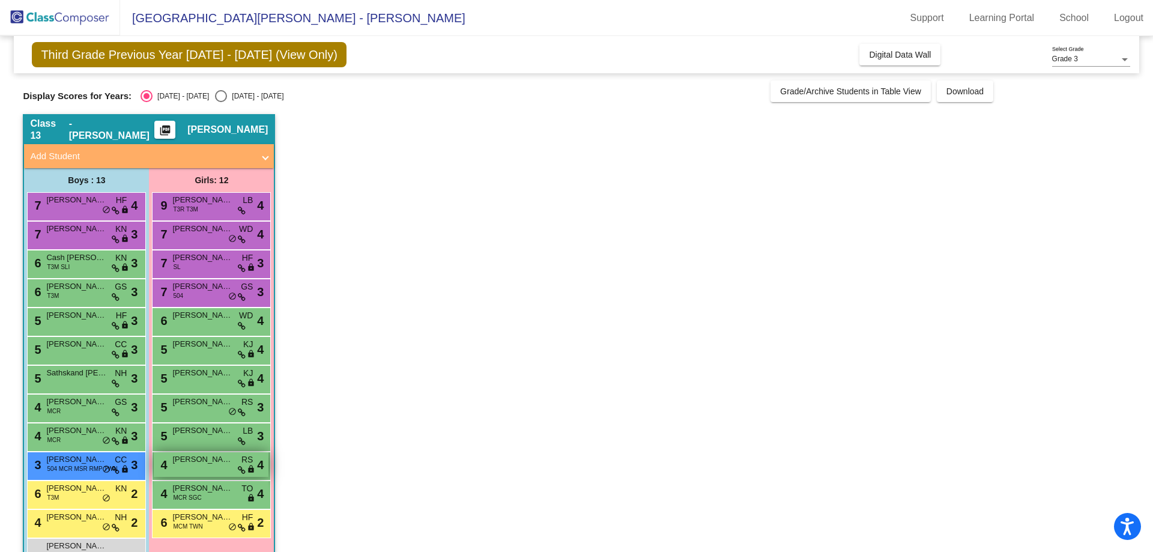
click at [195, 476] on div "4 Eleanor Gallagher RS lock do_not_disturb_alt 4" at bounding box center [211, 464] width 115 height 25
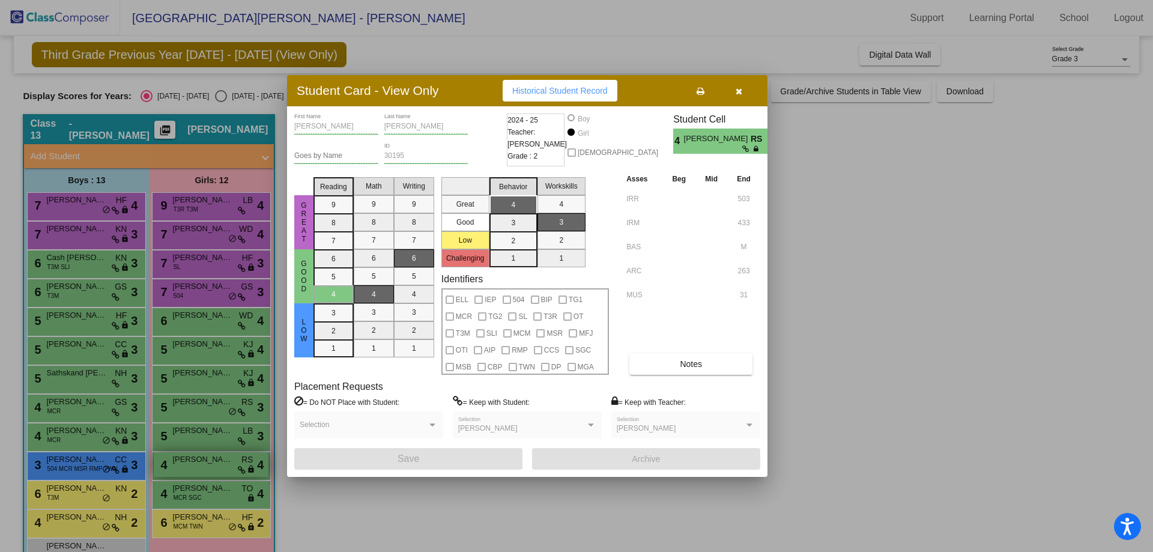
click at [195, 476] on div at bounding box center [576, 276] width 1153 height 552
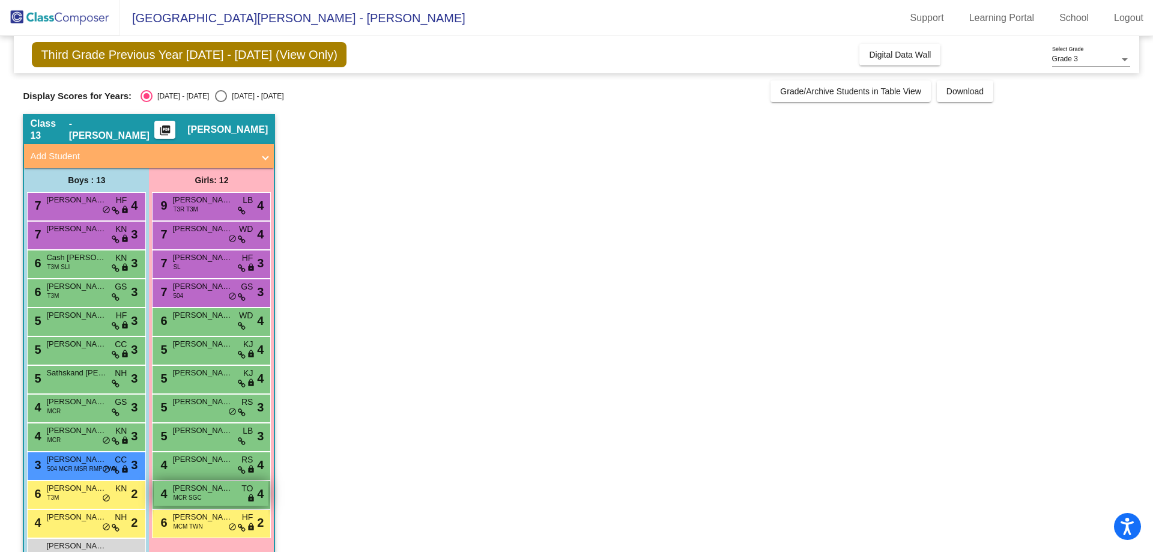
click at [195, 488] on span "[PERSON_NAME]" at bounding box center [202, 488] width 60 height 12
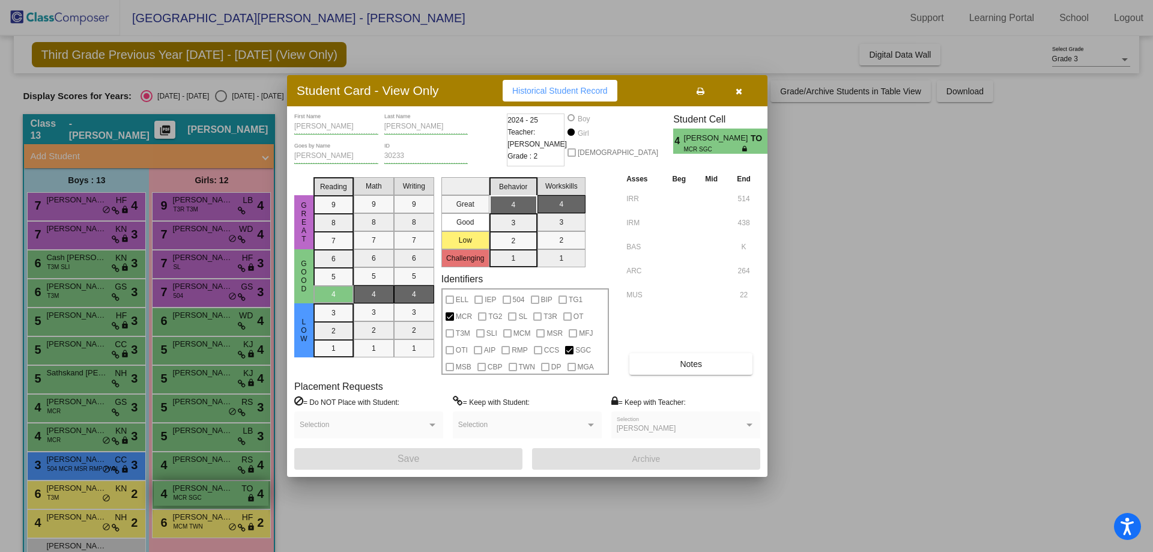
click at [195, 488] on div at bounding box center [576, 276] width 1153 height 552
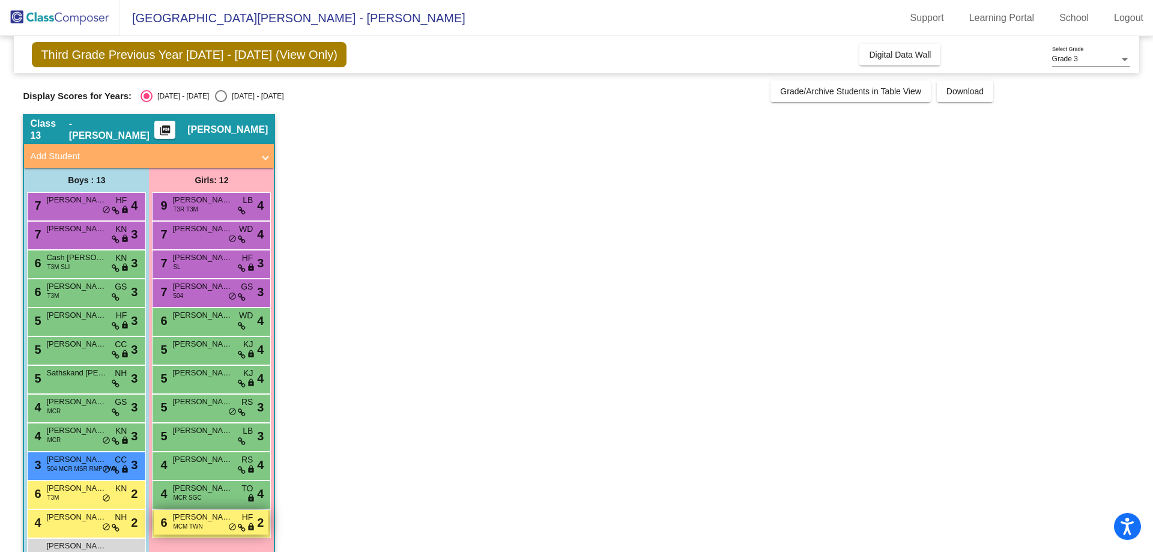
click at [196, 525] on span "MCM TWN" at bounding box center [187, 526] width 29 height 9
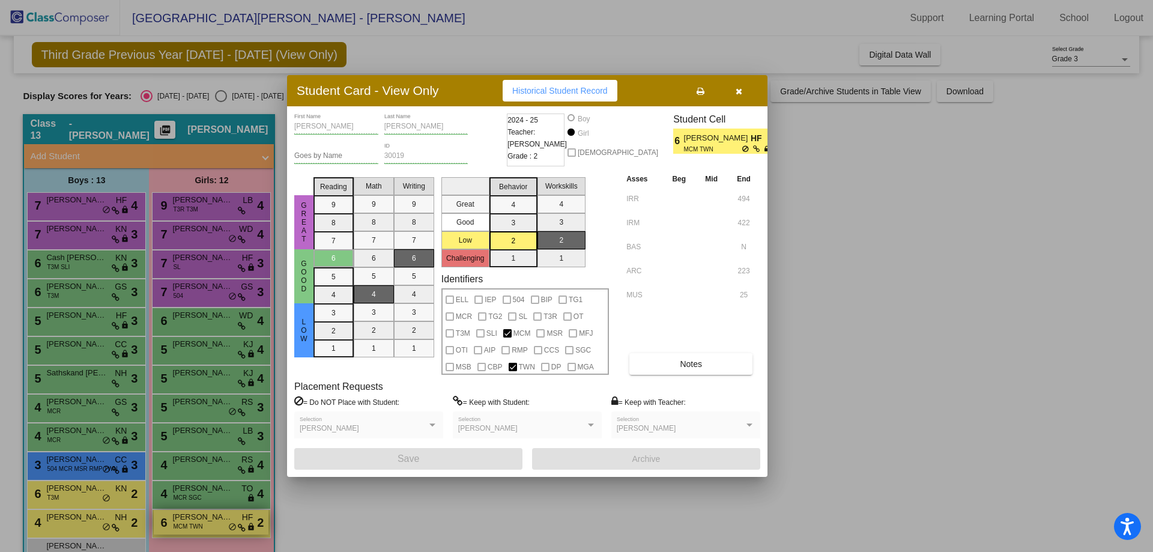
click at [196, 525] on div at bounding box center [576, 276] width 1153 height 552
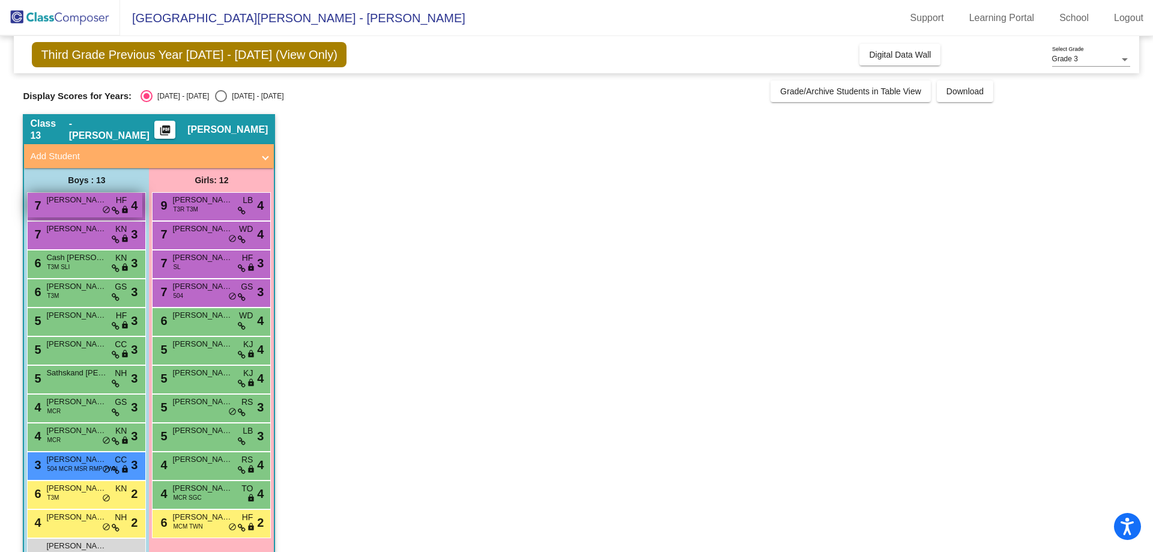
click at [46, 197] on div "7 Calvin Kuznicki HF lock do_not_disturb_alt 4" at bounding box center [85, 205] width 115 height 25
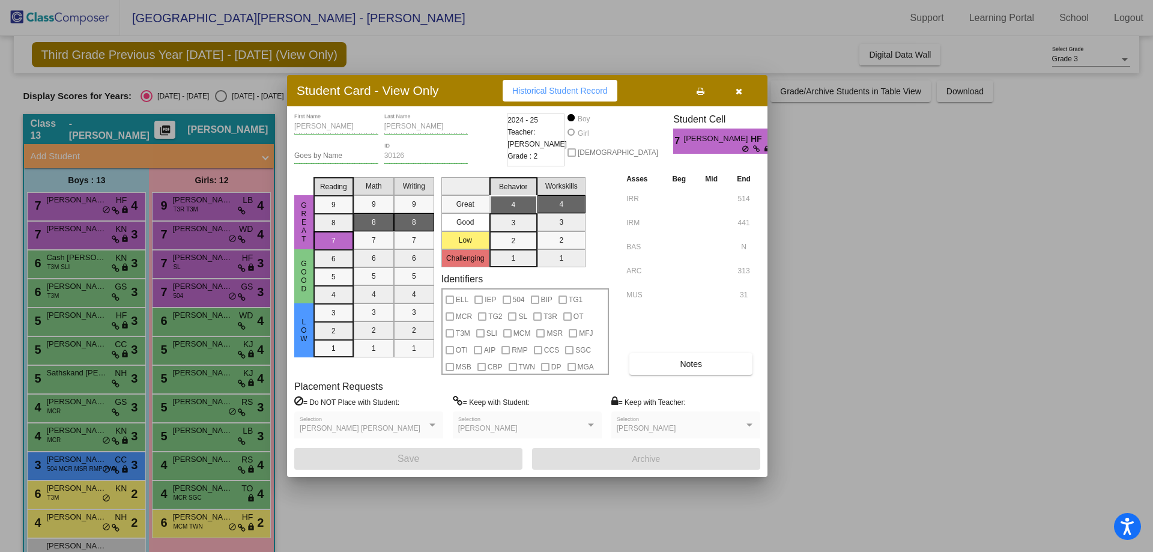
click at [46, 199] on div at bounding box center [576, 276] width 1153 height 552
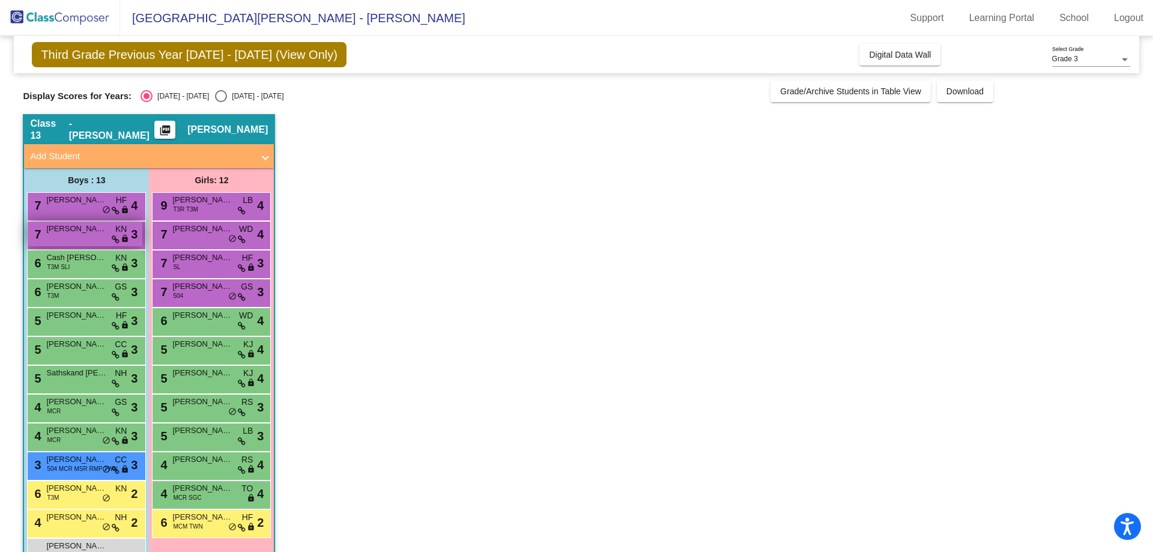
click at [58, 231] on span "[PERSON_NAME]" at bounding box center [76, 229] width 60 height 12
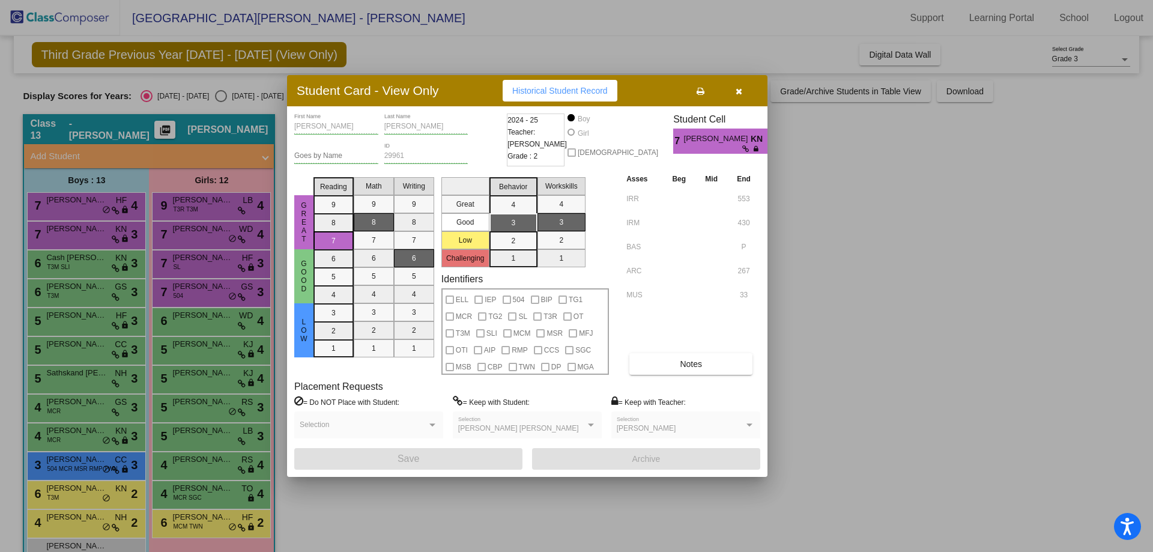
drag, startPoint x: 58, startPoint y: 231, endPoint x: 280, endPoint y: 115, distance: 251.4
click at [280, 115] on div at bounding box center [576, 276] width 1153 height 552
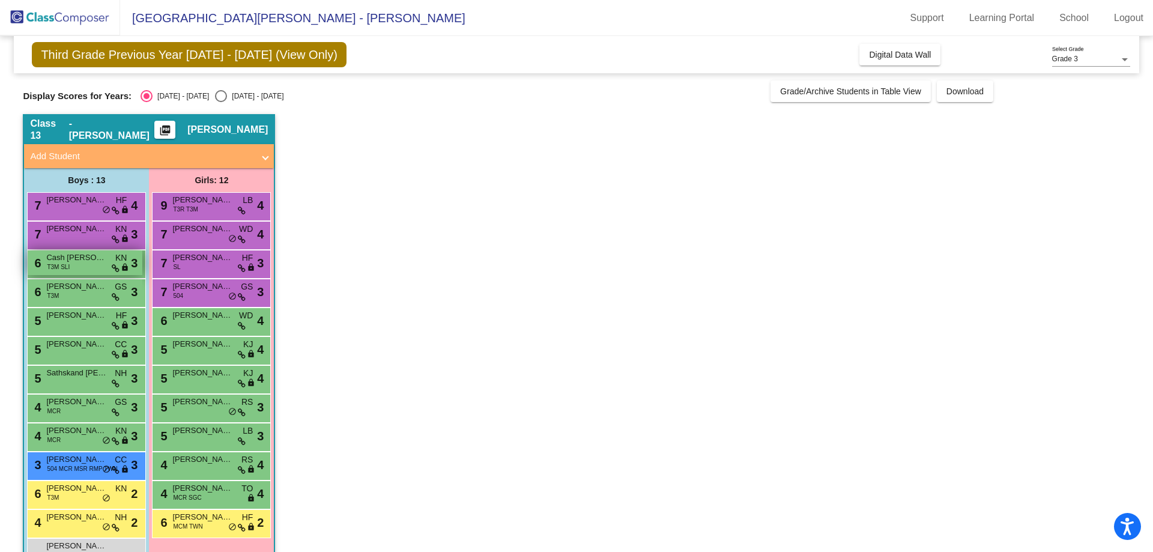
click at [57, 273] on div "6 Cash Nowak T3M SLI KN lock do_not_disturb_alt 3" at bounding box center [85, 262] width 115 height 25
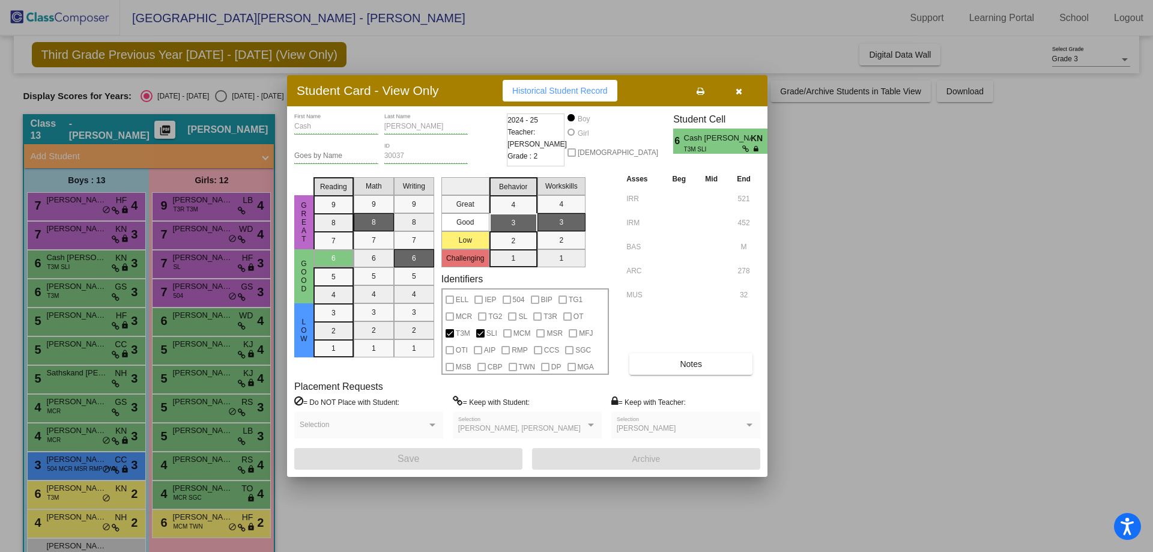
click at [61, 287] on div at bounding box center [576, 276] width 1153 height 552
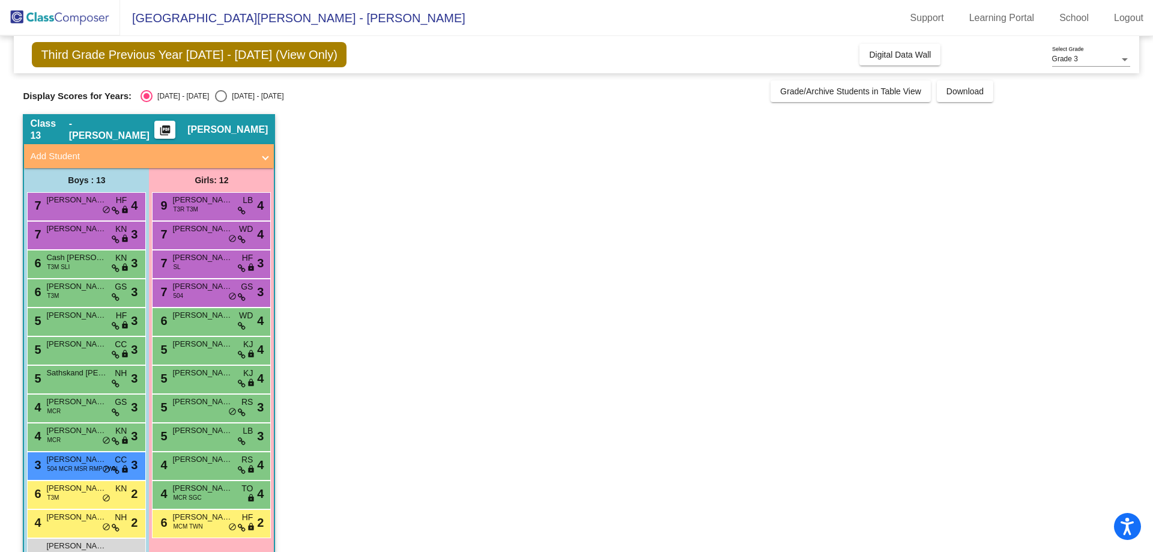
click at [61, 287] on span "[PERSON_NAME]" at bounding box center [76, 286] width 60 height 12
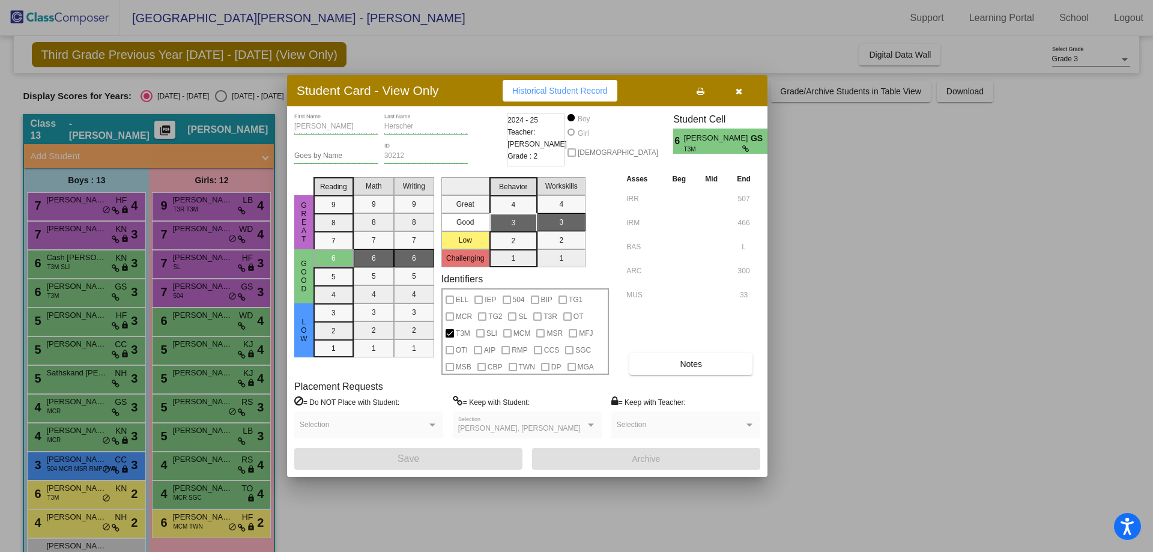
click at [64, 313] on div at bounding box center [576, 276] width 1153 height 552
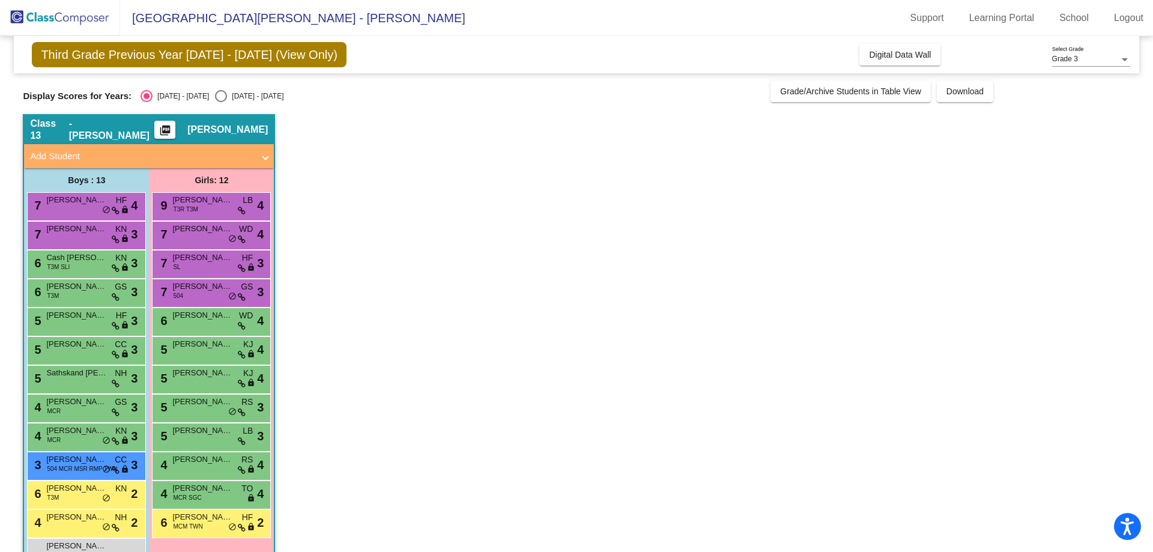
click at [64, 313] on span "[PERSON_NAME]" at bounding box center [76, 315] width 60 height 12
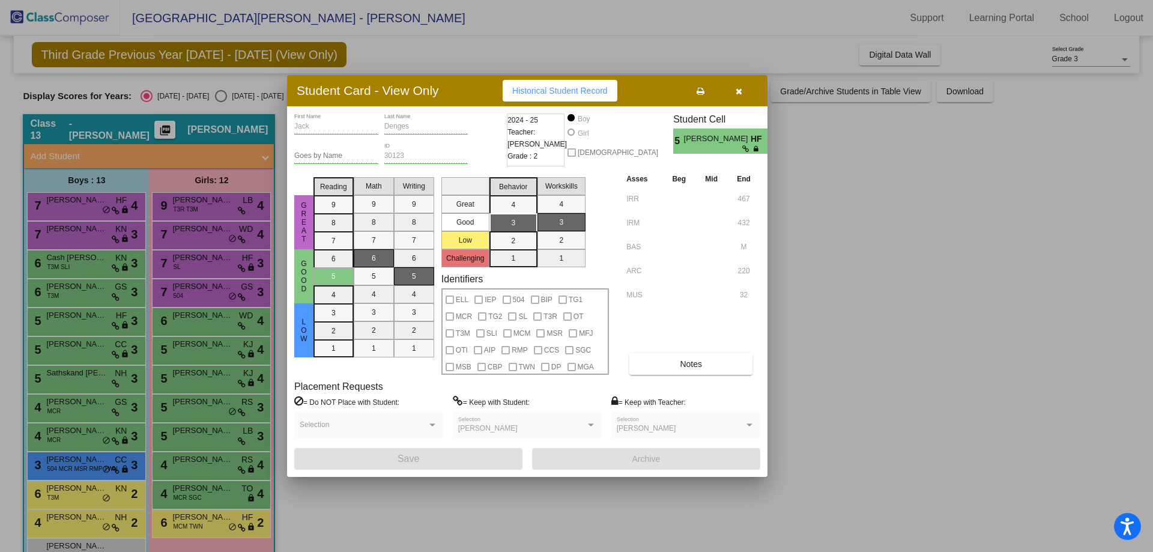
click at [64, 342] on div at bounding box center [576, 276] width 1153 height 552
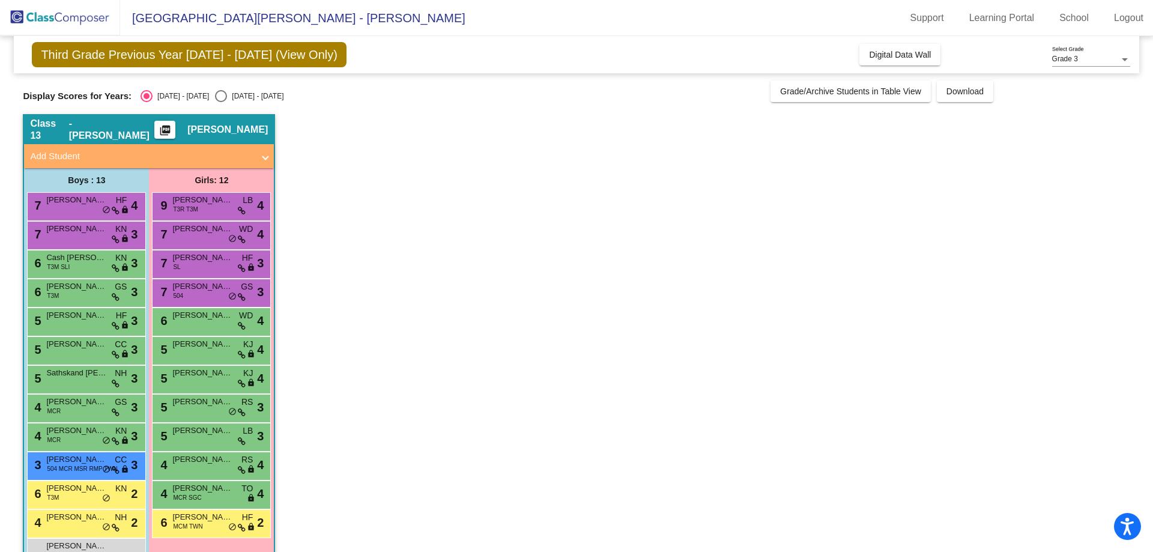
click at [64, 342] on span "[PERSON_NAME] [PERSON_NAME]" at bounding box center [76, 344] width 60 height 12
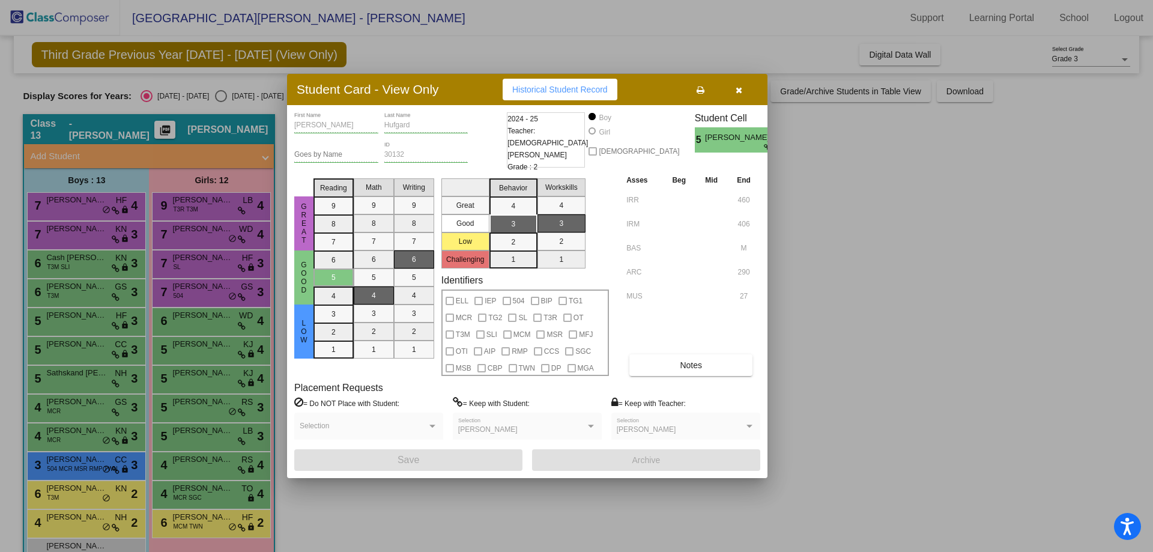
click at [62, 370] on div at bounding box center [576, 276] width 1153 height 552
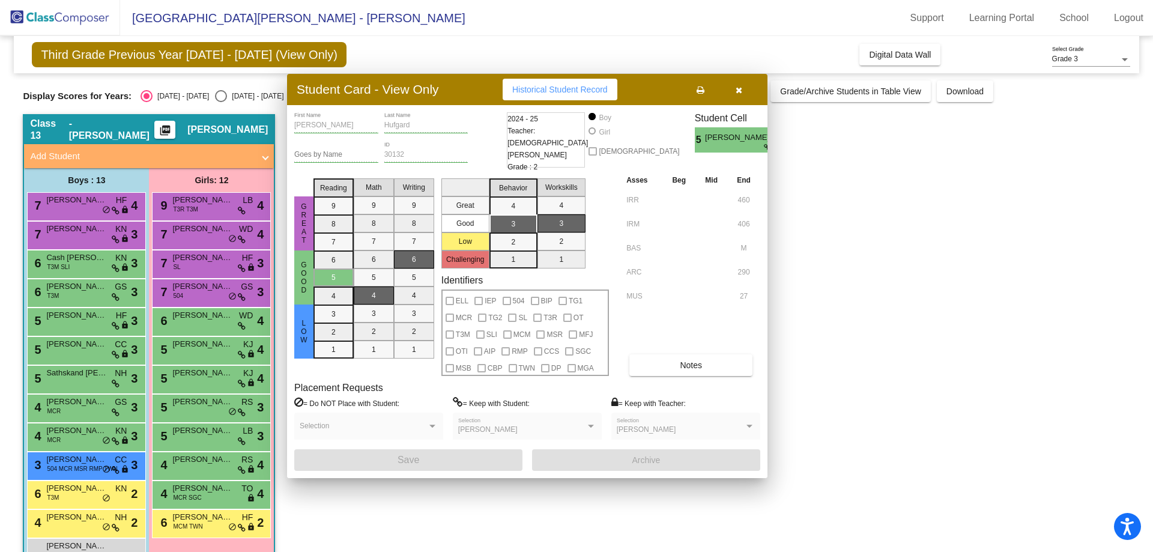
click at [62, 370] on span "Sathskand [PERSON_NAME]" at bounding box center [76, 373] width 60 height 12
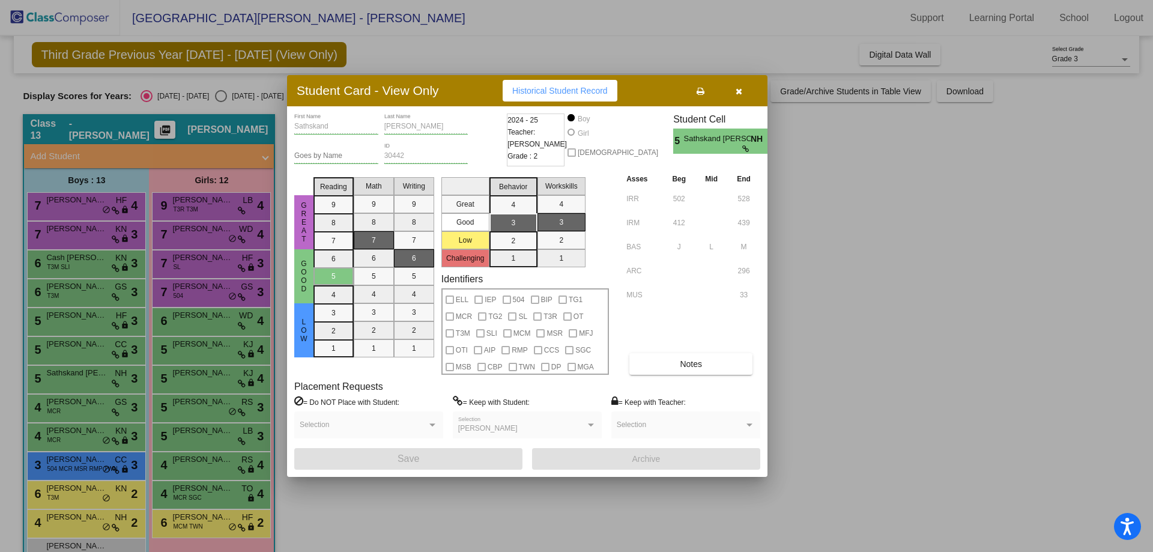
click at [70, 400] on div at bounding box center [576, 276] width 1153 height 552
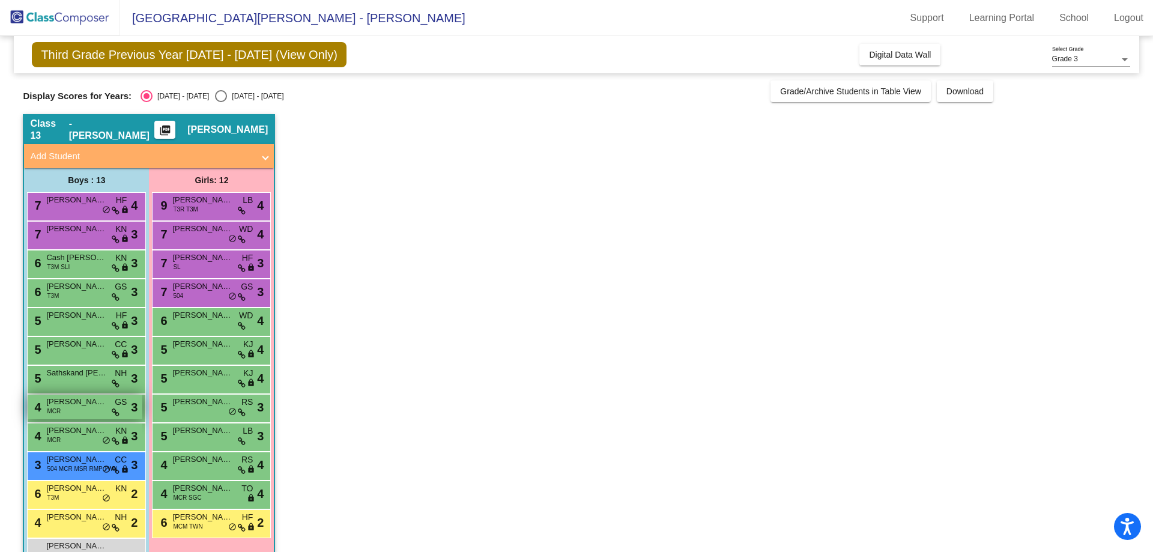
click at [72, 400] on span "[PERSON_NAME]" at bounding box center [76, 402] width 60 height 12
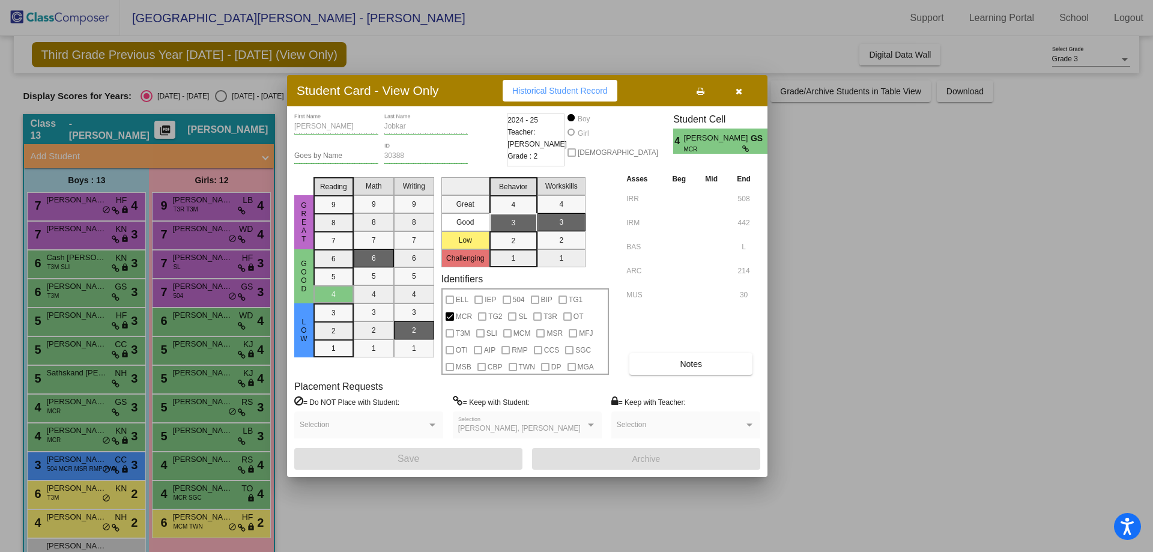
click at [65, 423] on div at bounding box center [576, 276] width 1153 height 552
click at [65, 423] on div "4 Cole Wood MCR KN lock do_not_disturb_alt 3" at bounding box center [86, 437] width 119 height 29
click at [60, 452] on div at bounding box center [576, 276] width 1153 height 552
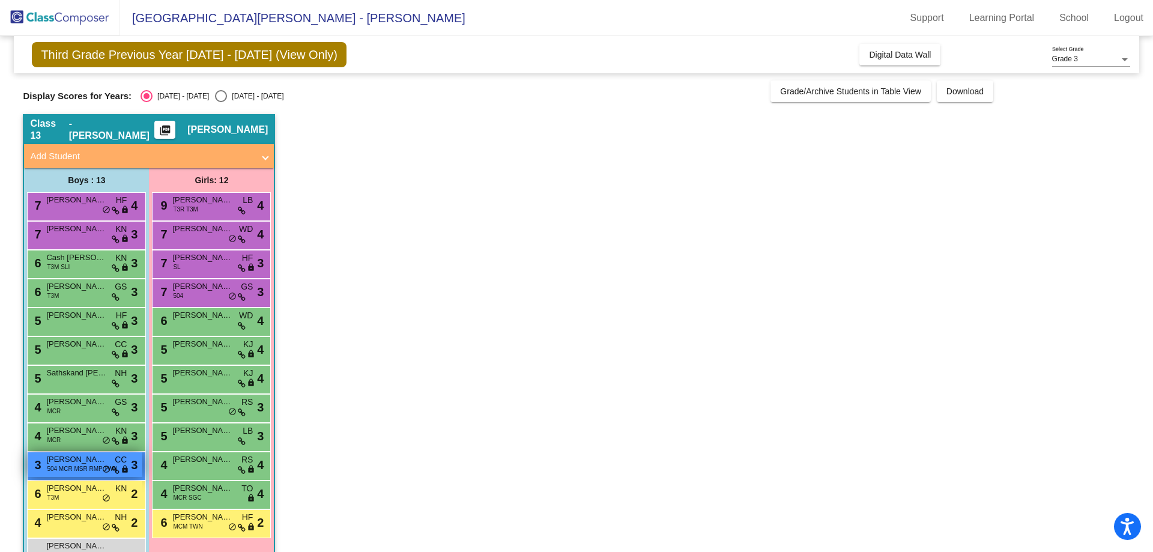
click at [61, 455] on span "[PERSON_NAME]" at bounding box center [76, 459] width 60 height 12
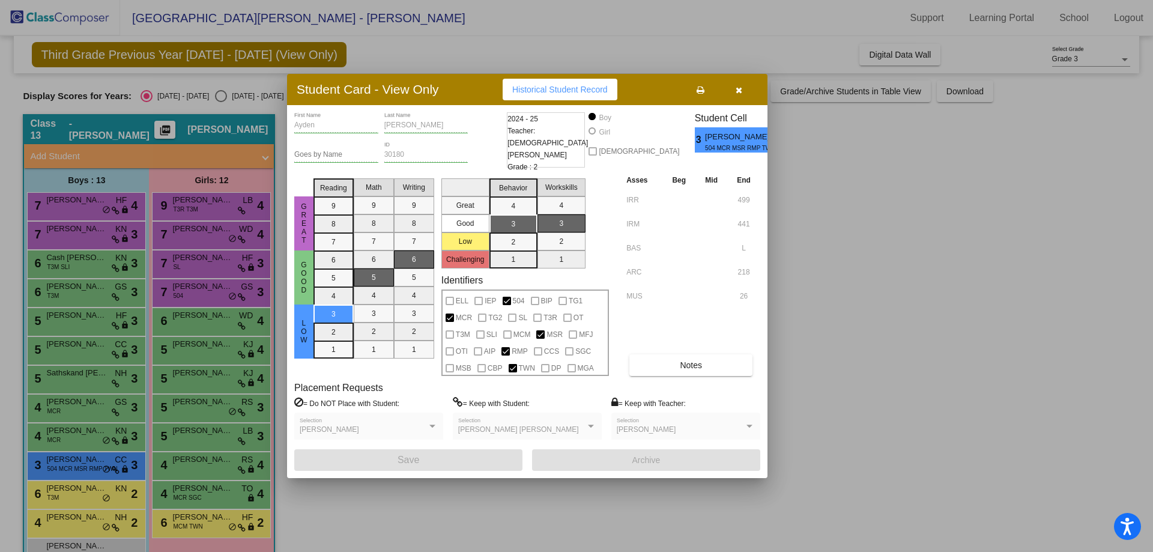
click at [70, 489] on div at bounding box center [576, 276] width 1153 height 552
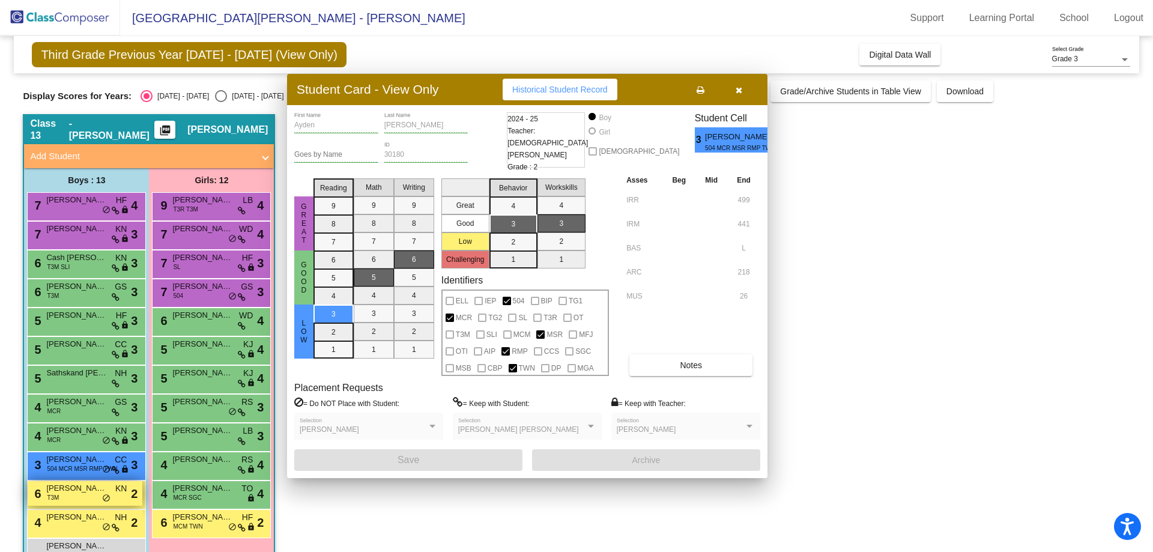
click at [70, 489] on span "[PERSON_NAME]" at bounding box center [76, 488] width 60 height 12
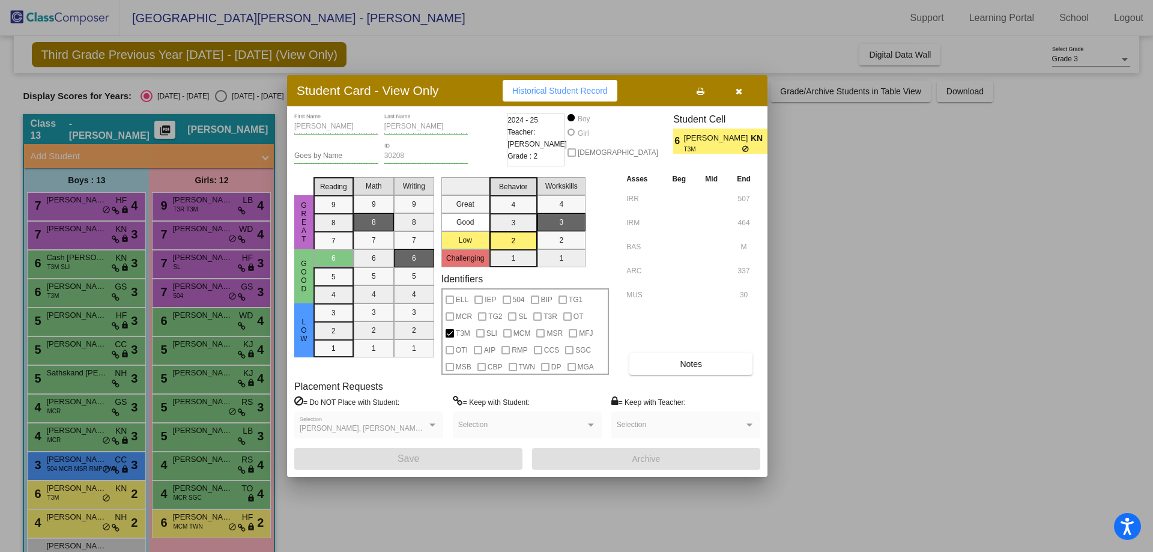
click at [648, 259] on div at bounding box center [576, 276] width 1153 height 552
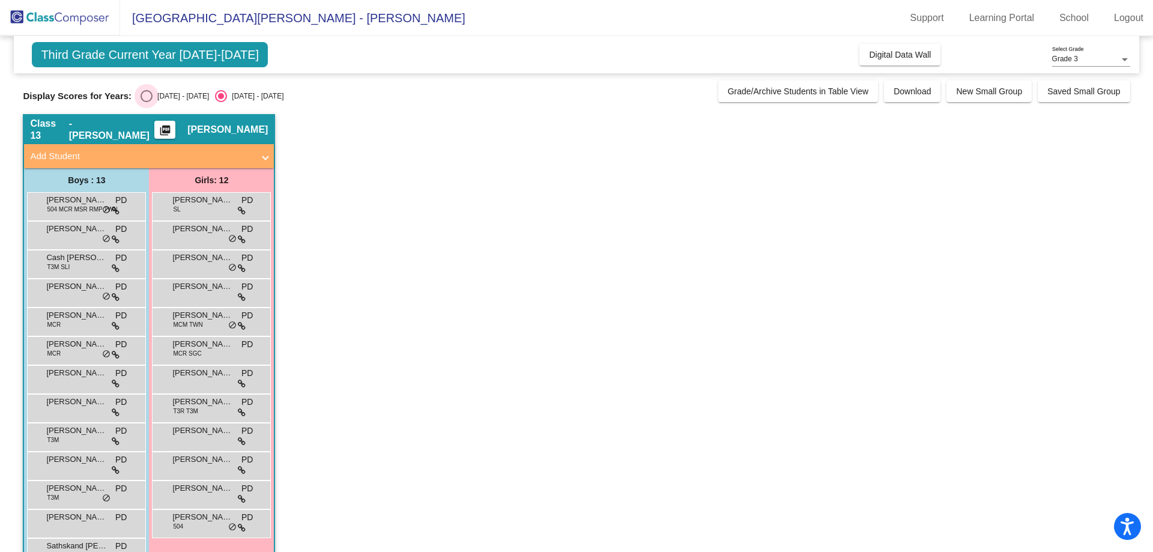
click at [167, 102] on label "[DATE] - [DATE]" at bounding box center [175, 96] width 68 height 12
click at [147, 102] on input "[DATE] - [DATE]" at bounding box center [146, 102] width 1 height 1
radio input "true"
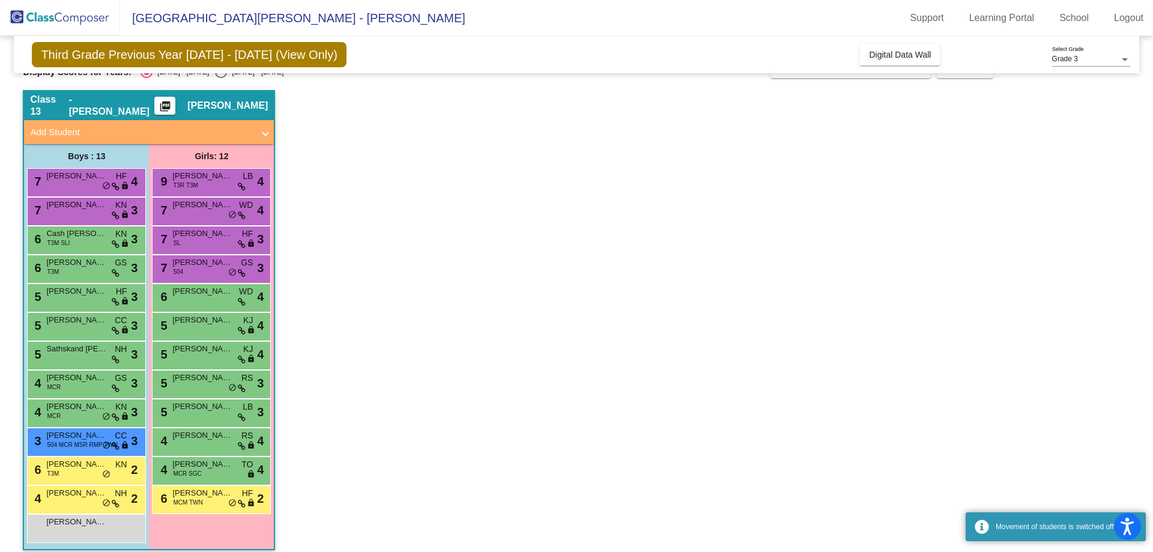
scroll to position [34, 0]
